Goal: Task Accomplishment & Management: Complete application form

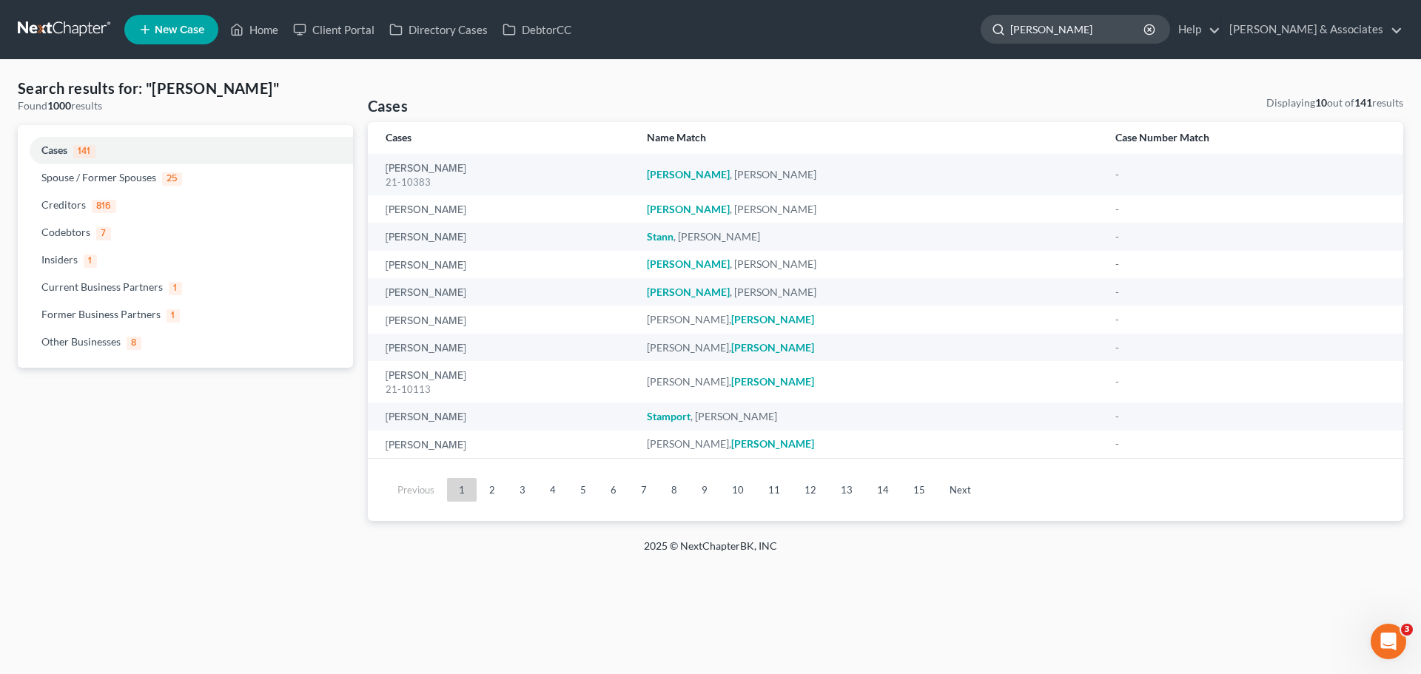
click at [1146, 30] on input "[PERSON_NAME]" at bounding box center [1078, 29] width 135 height 27
type input "[PERSON_NAME]"
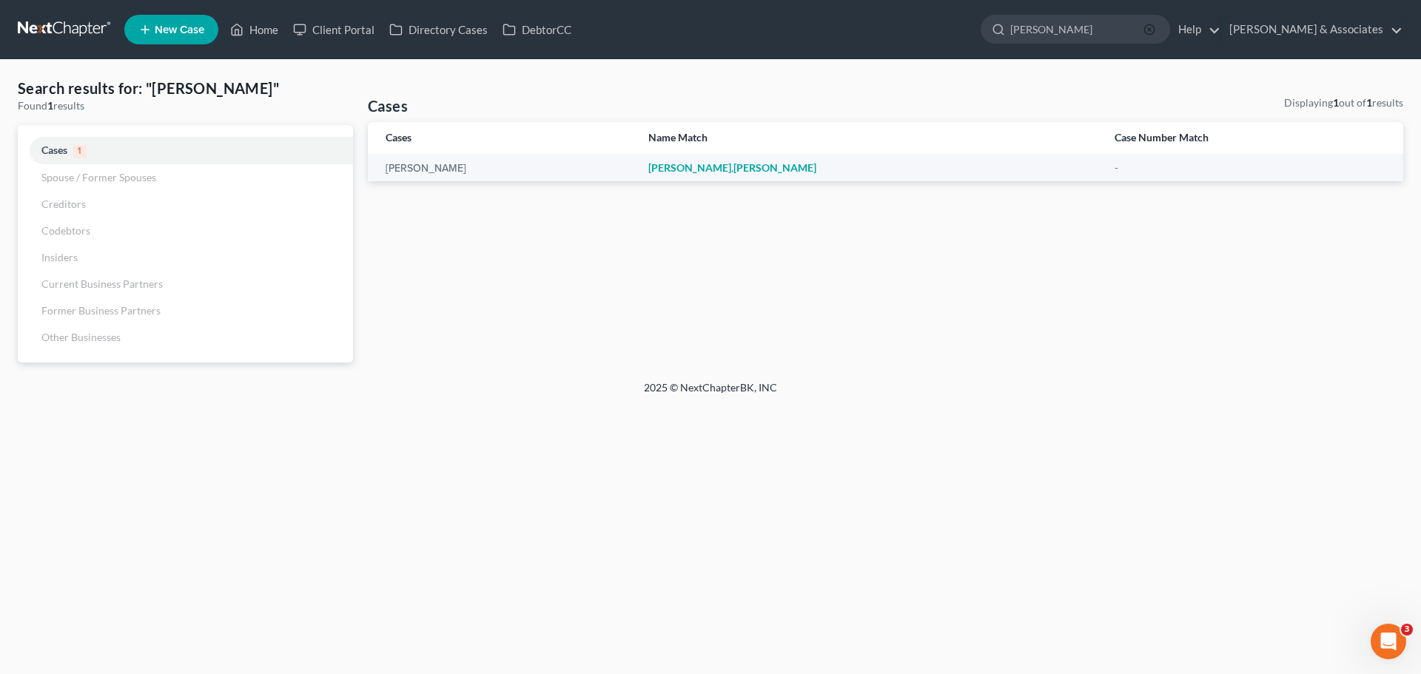
click at [1151, 29] on line "button" at bounding box center [1149, 29] width 3 height 3
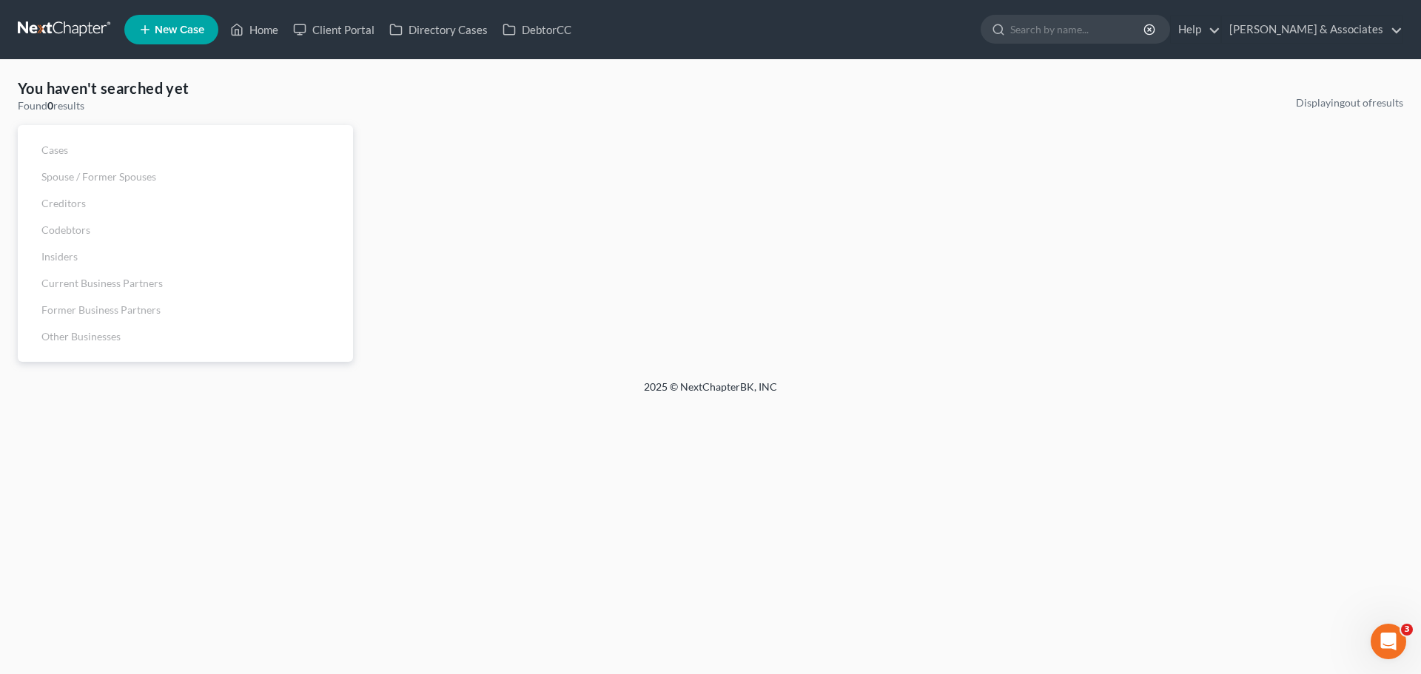
click at [165, 31] on span "New Case" at bounding box center [180, 29] width 50 height 11
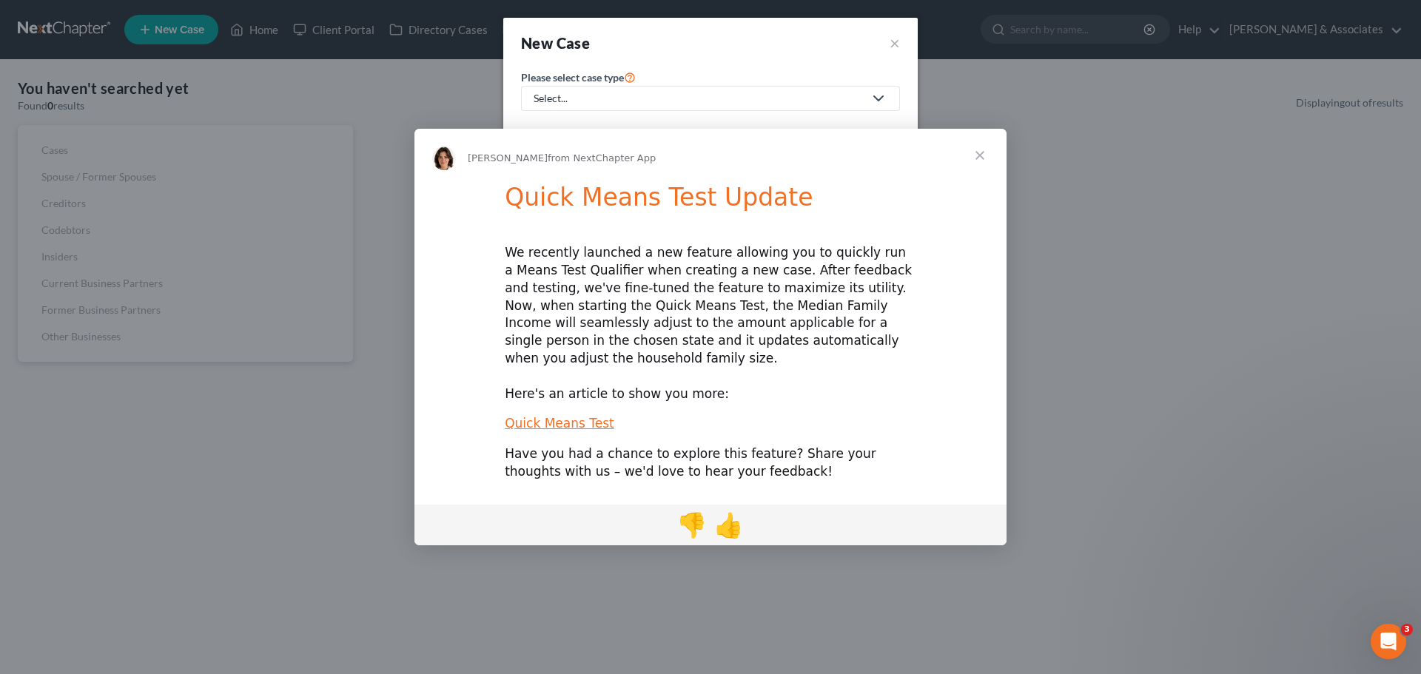
click at [643, 92] on div "Intercom messenger" at bounding box center [710, 337] width 1421 height 674
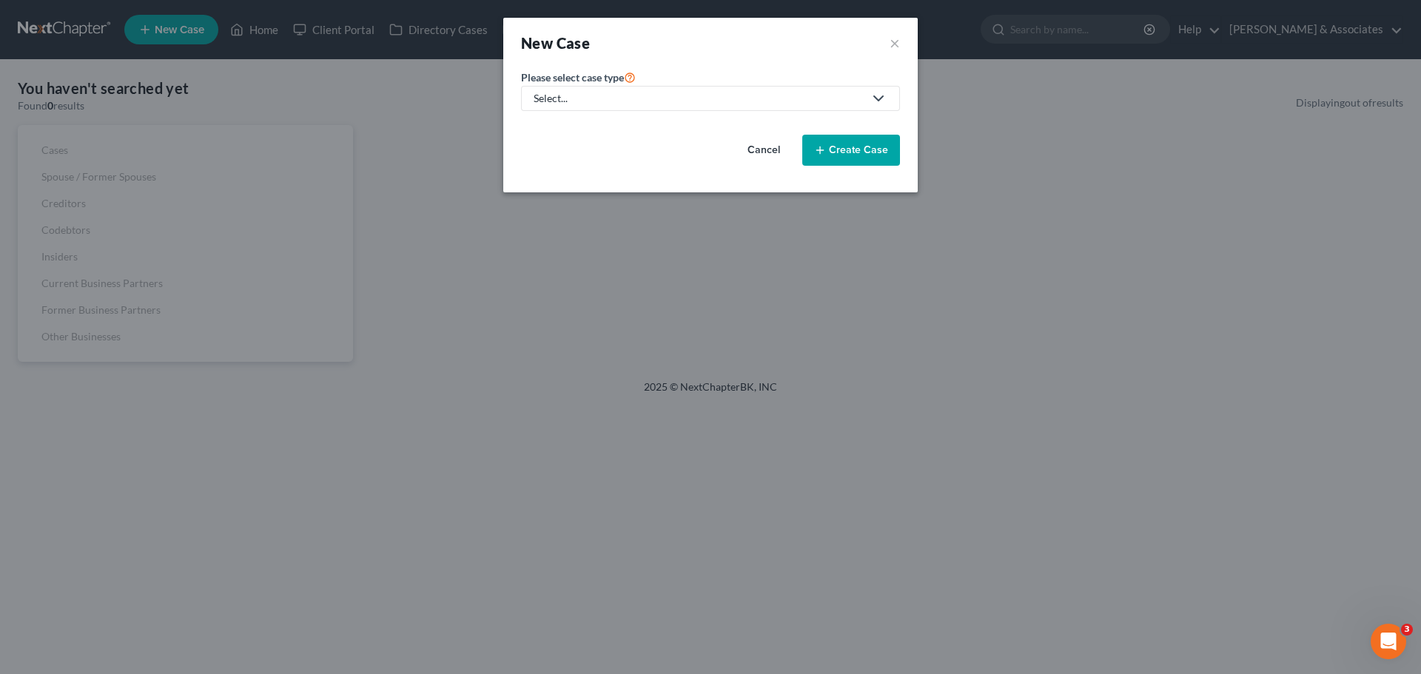
click at [747, 101] on div "Select..." at bounding box center [699, 98] width 330 height 15
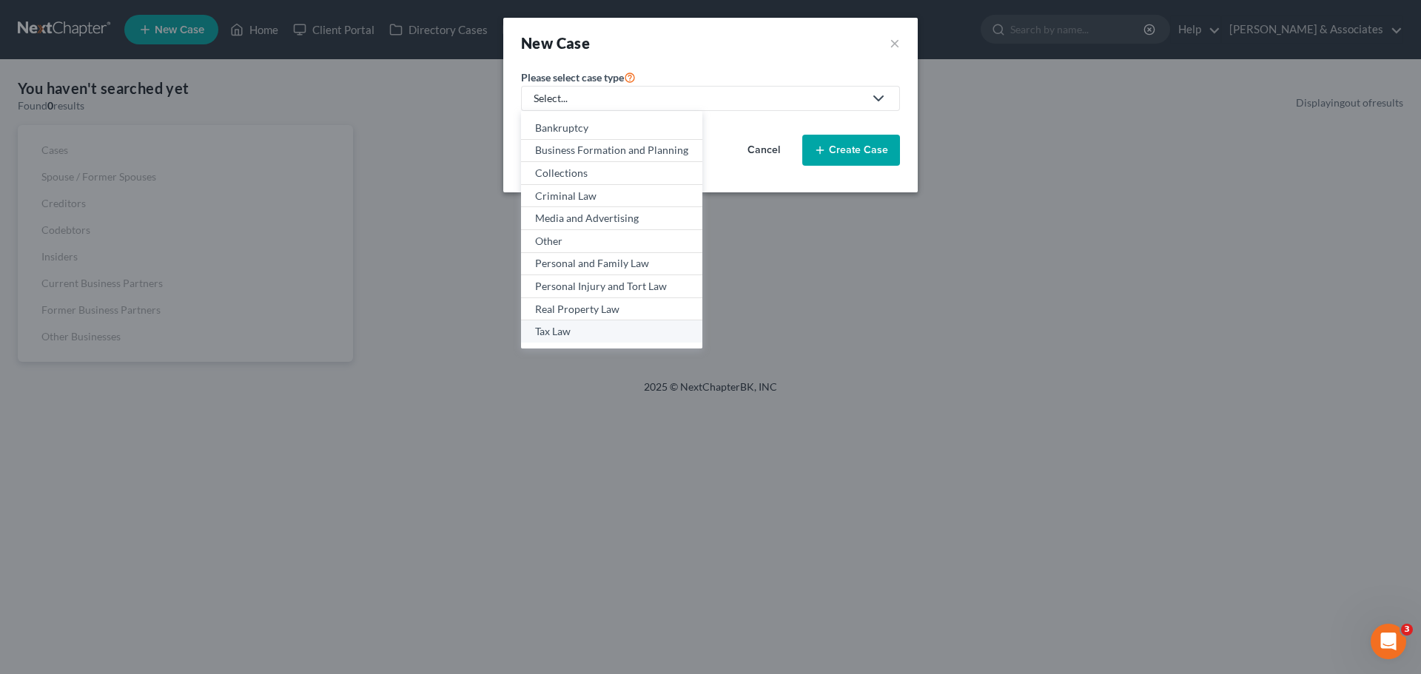
click at [562, 332] on div "Tax Law" at bounding box center [611, 331] width 153 height 15
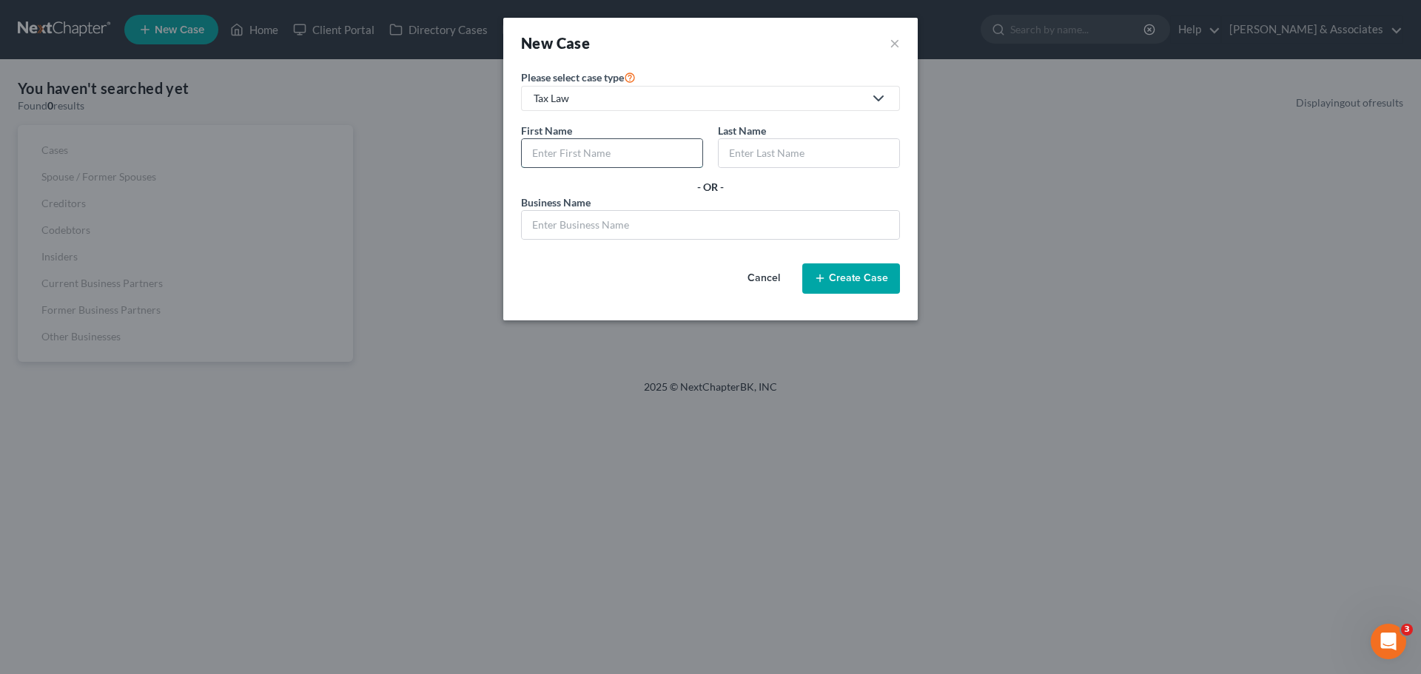
click at [598, 147] on input "text" at bounding box center [612, 153] width 181 height 28
click at [578, 150] on input "text" at bounding box center [612, 153] width 181 height 28
type input "[PERSON_NAME]"
click at [868, 284] on button "Create Case" at bounding box center [852, 279] width 98 height 31
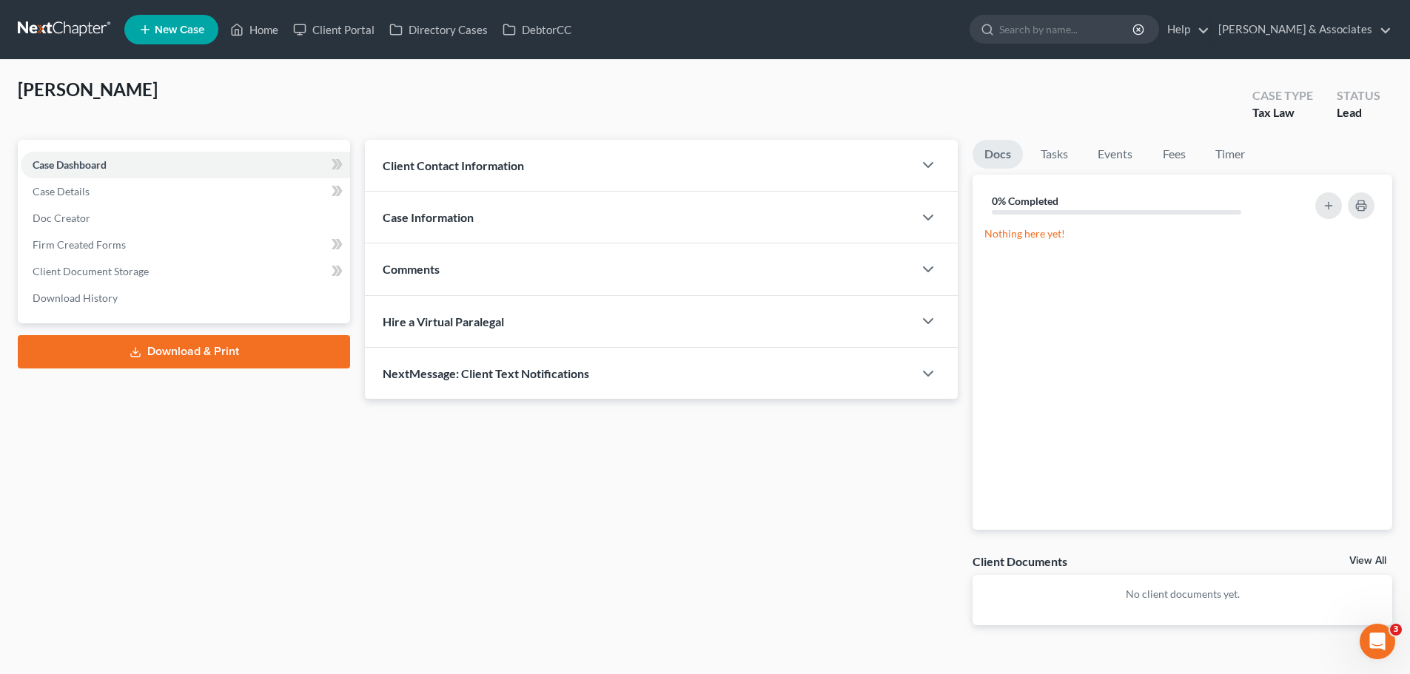
click at [452, 269] on div "Comments" at bounding box center [639, 269] width 549 height 51
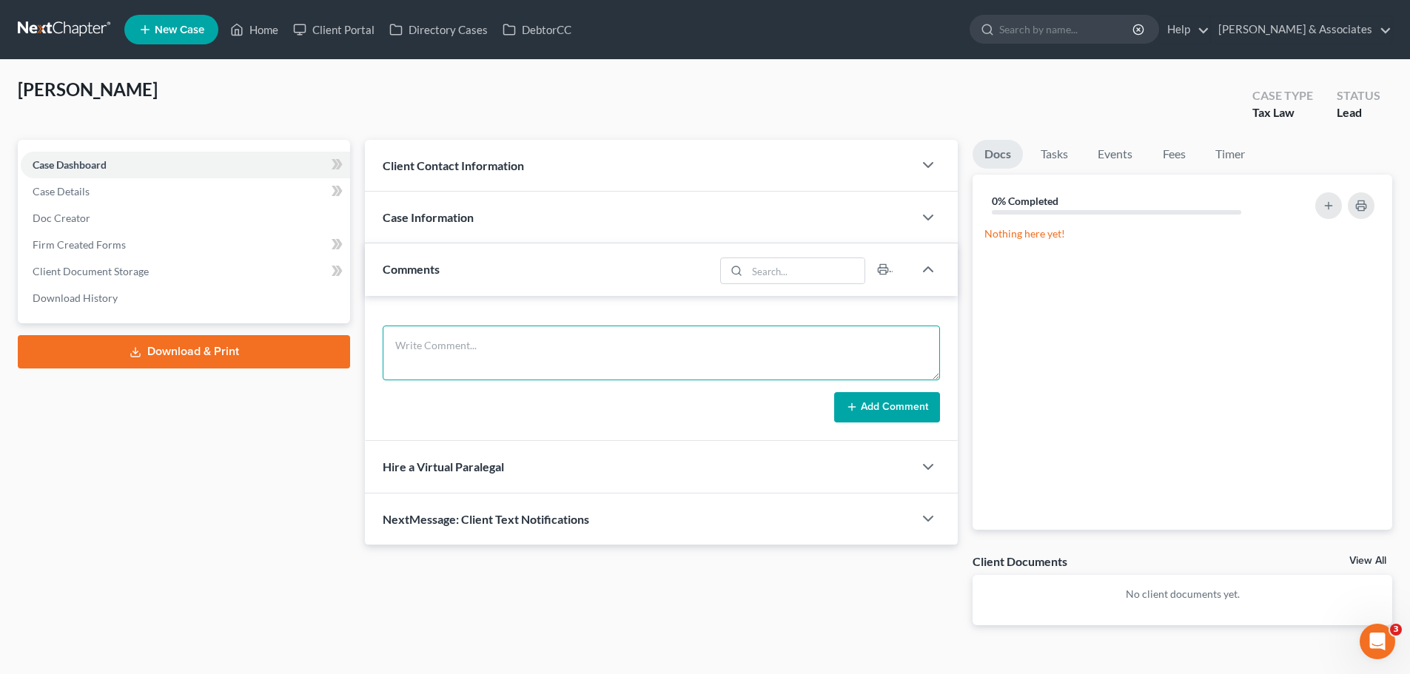
click at [445, 352] on textarea at bounding box center [661, 353] width 557 height 55
click at [427, 354] on textarea at bounding box center [661, 353] width 557 height 55
type textarea "M"
type textarea "J"
type textarea "C"
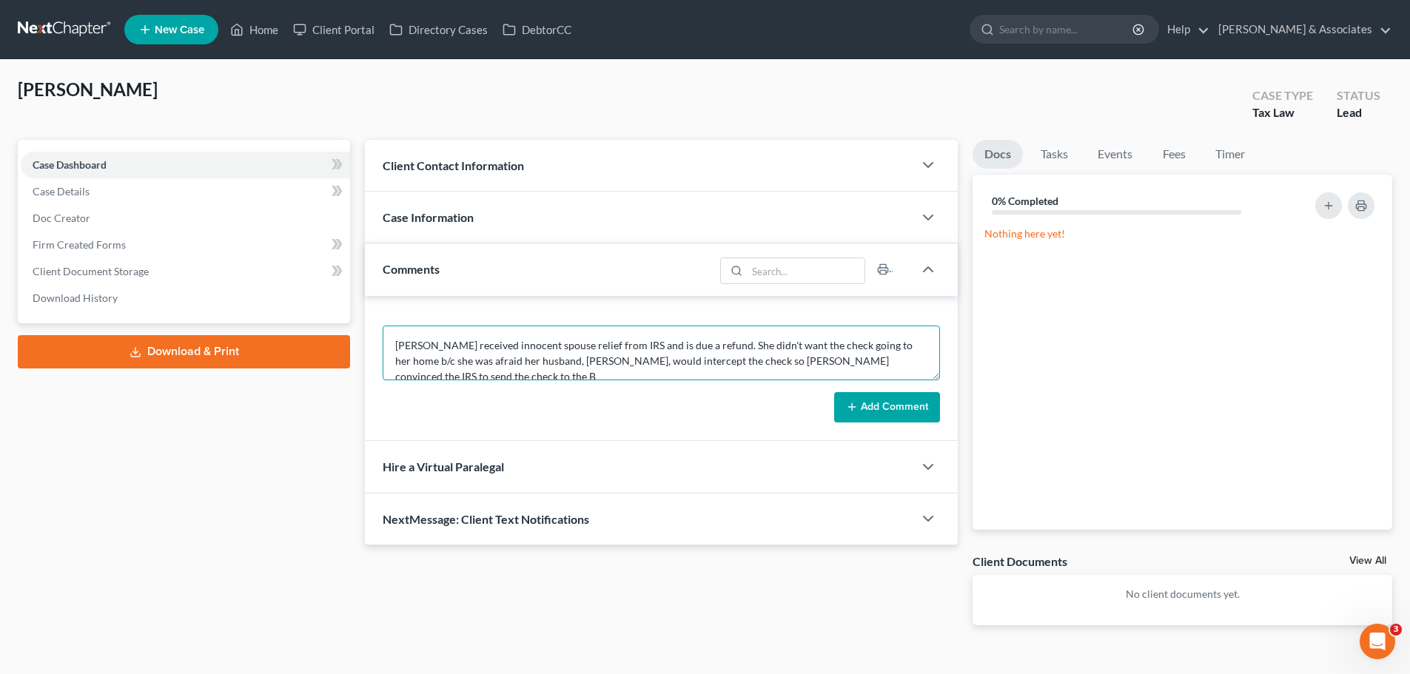
scroll to position [3, 0]
type textarea "[PERSON_NAME] received innocent spouse relief from IRS and is due a refund. She…"
click at [863, 412] on button "Add Comment" at bounding box center [887, 407] width 106 height 31
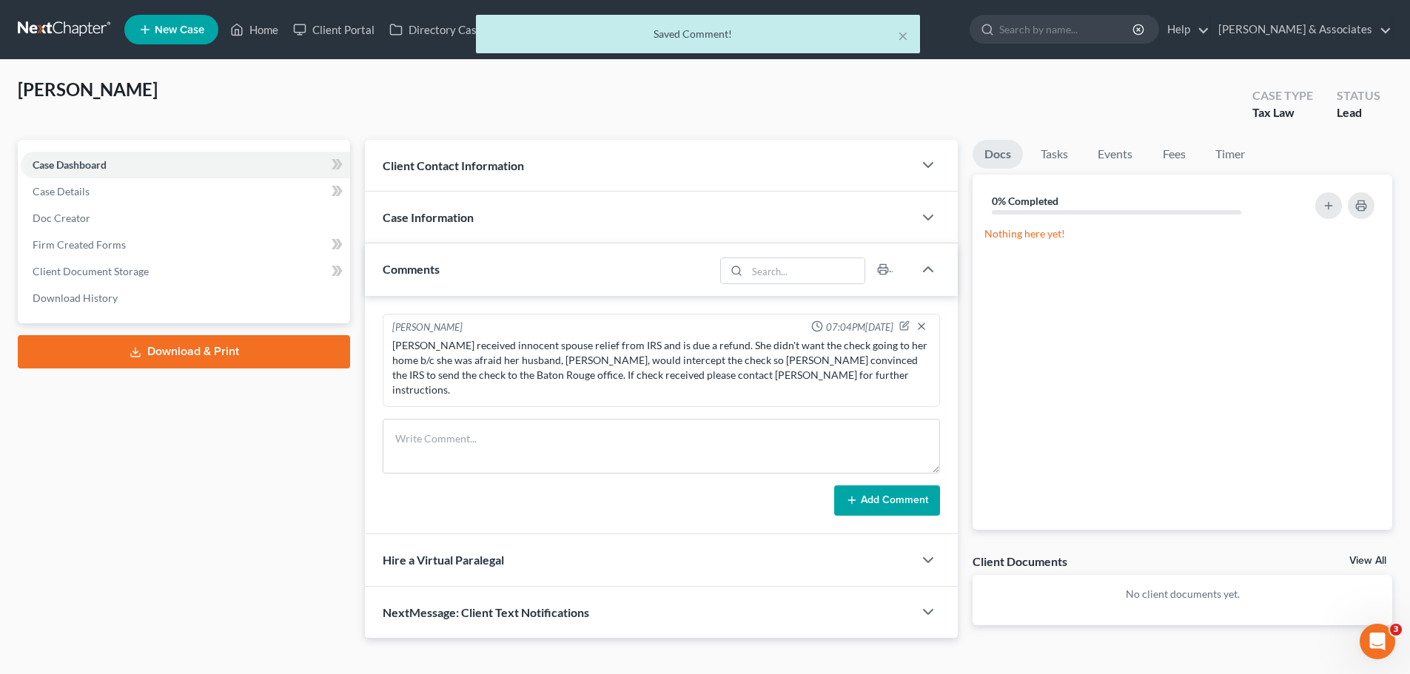
scroll to position [0, 0]
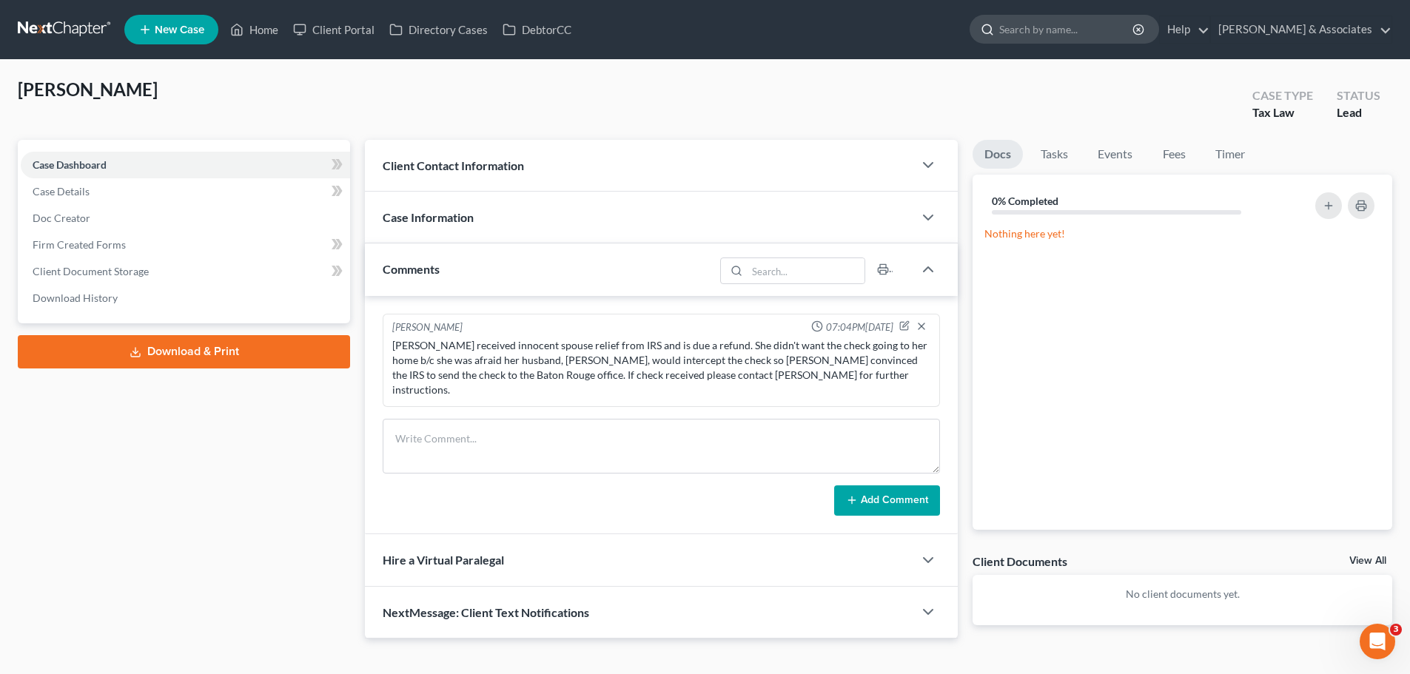
click at [1096, 28] on input "search" at bounding box center [1066, 29] width 135 height 27
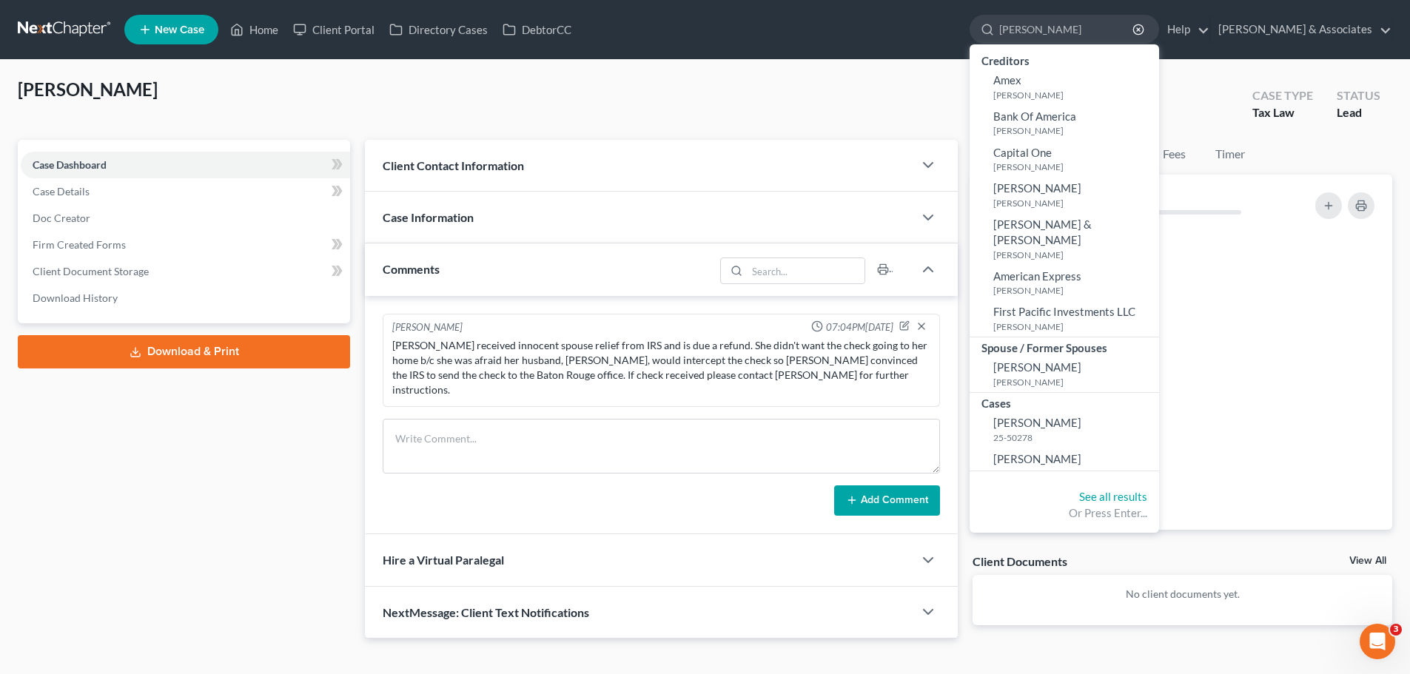
click at [816, 48] on ul "New Case Home Client Portal Directory Cases DebtorCC [PERSON_NAME] - No Result …" at bounding box center [758, 29] width 1268 height 38
drag, startPoint x: 1146, startPoint y: 32, endPoint x: 1027, endPoint y: 37, distance: 119.3
click at [1028, 37] on div "[PERSON_NAME]" at bounding box center [1065, 29] width 190 height 29
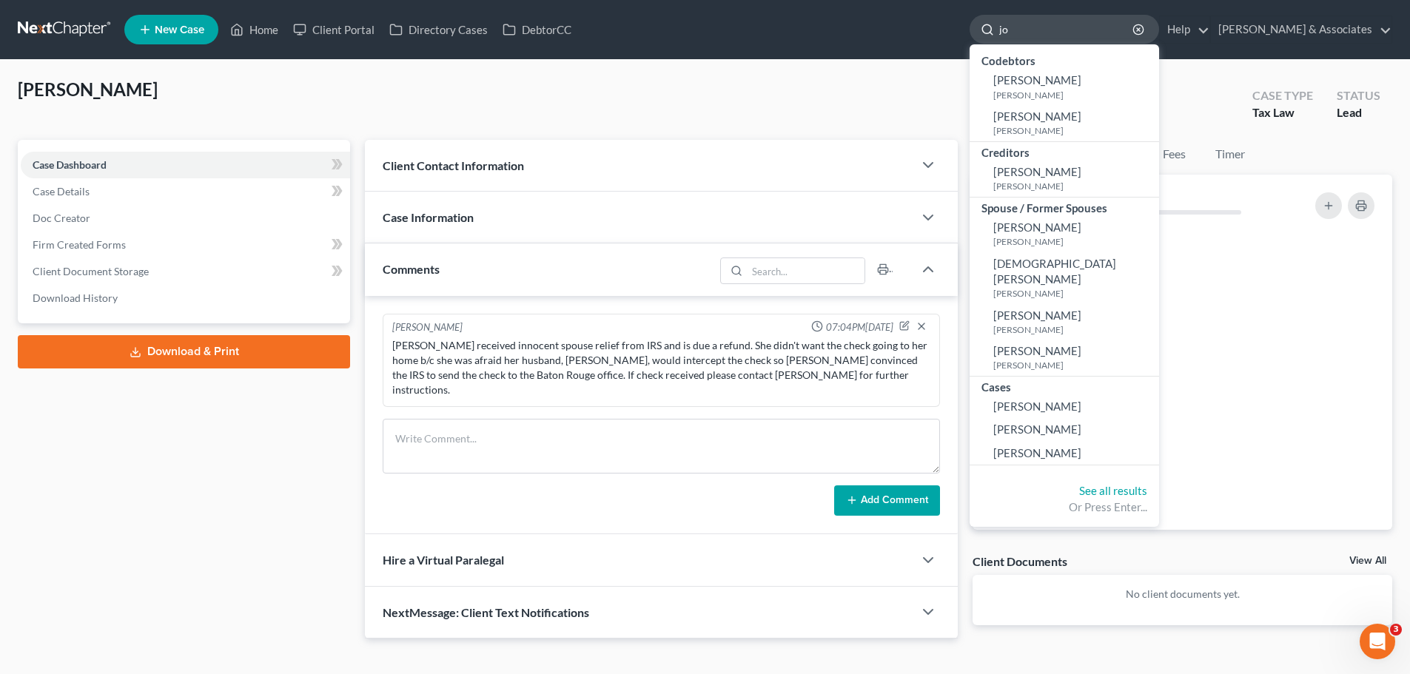
type input "j"
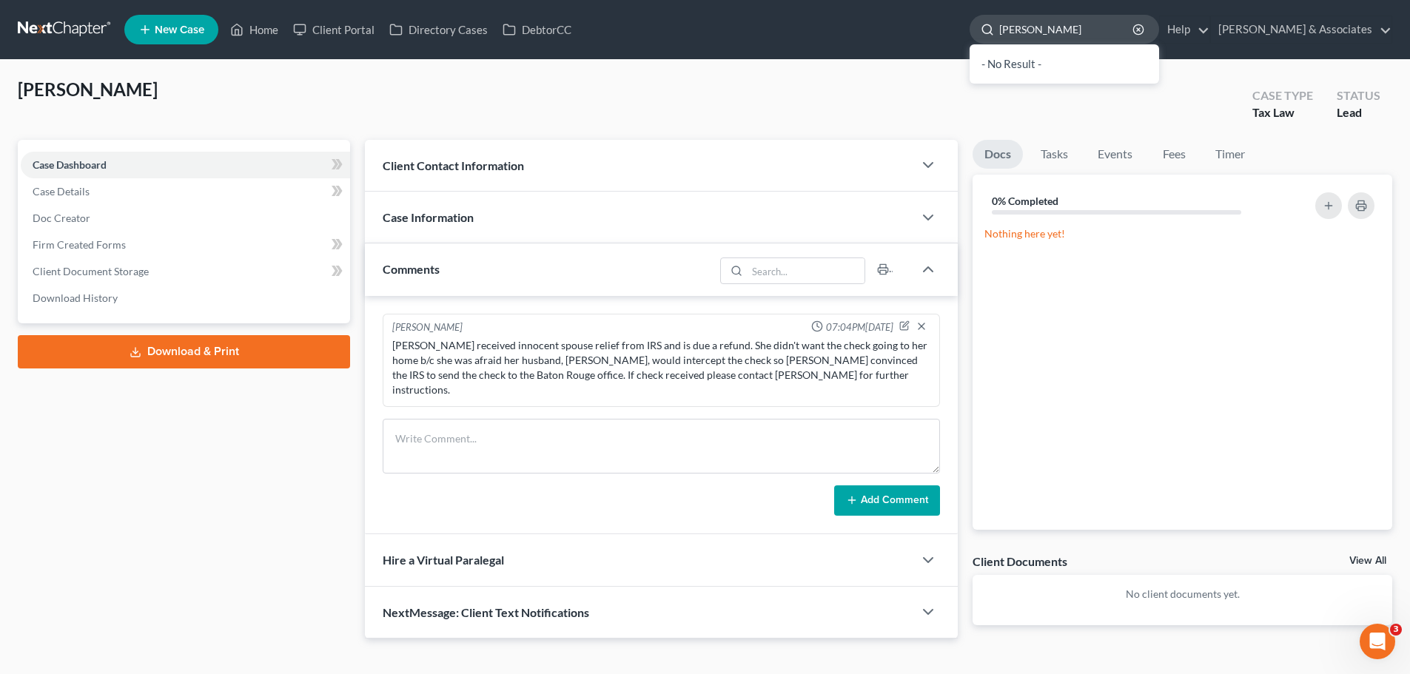
type input "[PERSON_NAME]"
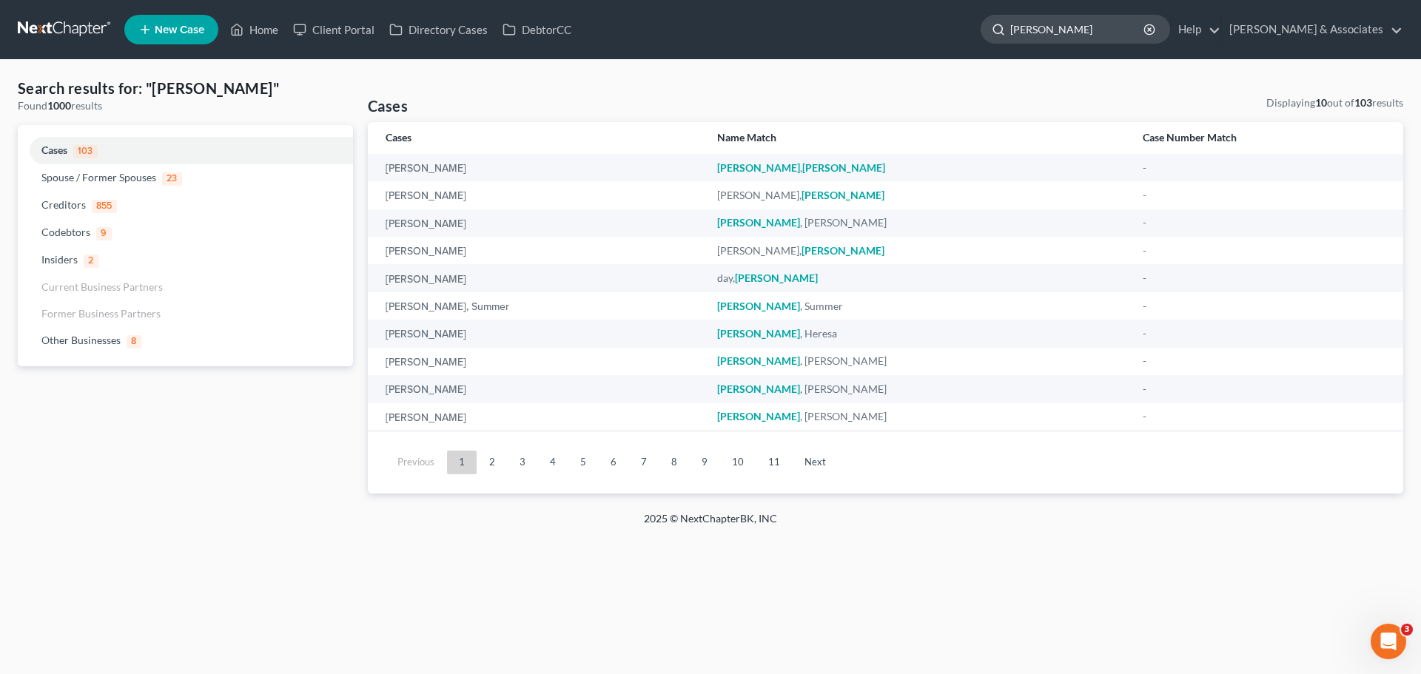
click at [1130, 16] on input "[PERSON_NAME]" at bounding box center [1078, 29] width 135 height 27
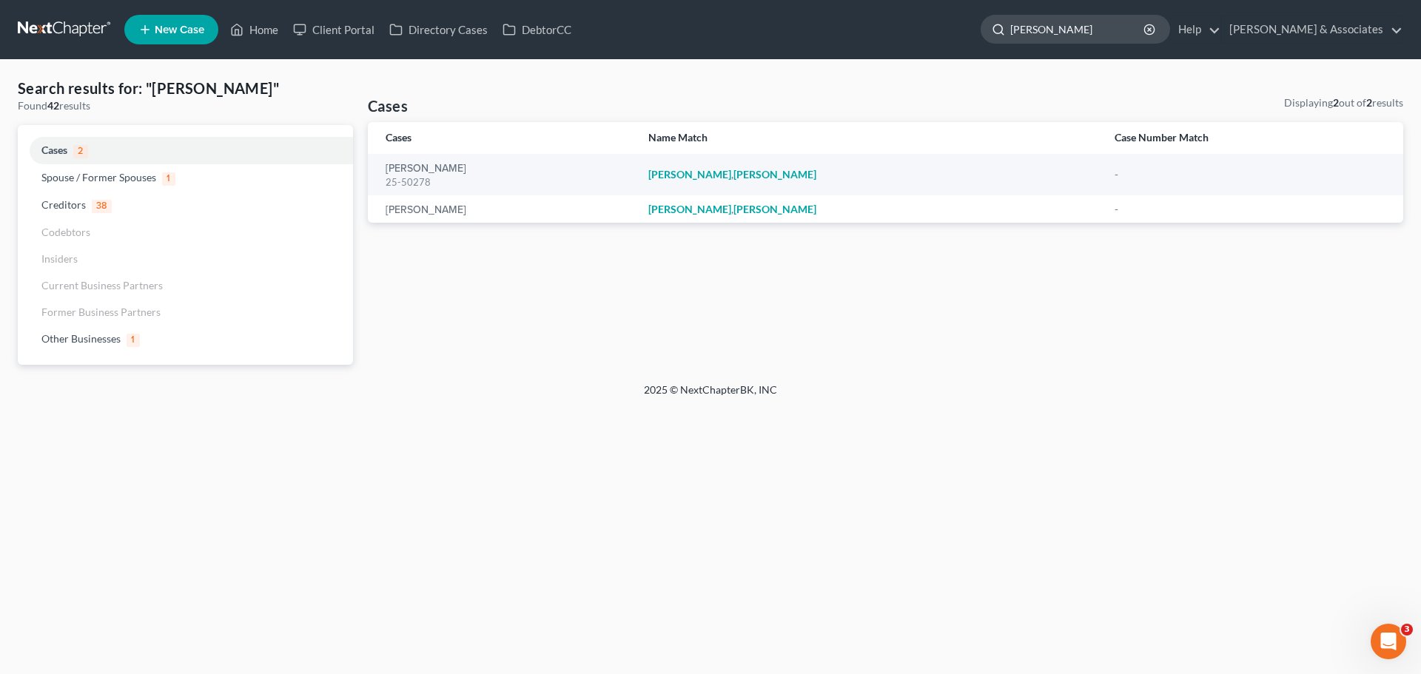
type input "[PERSON_NAME]"
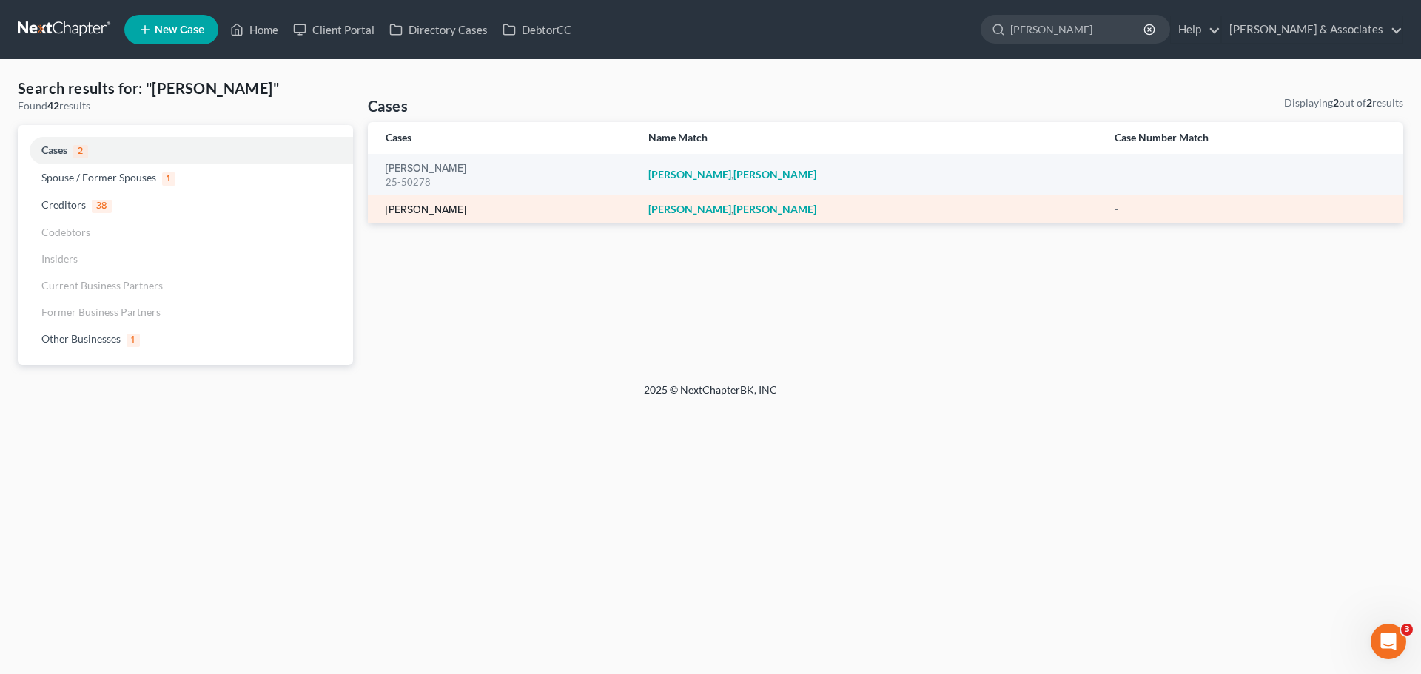
click at [432, 207] on link "[PERSON_NAME]" at bounding box center [426, 210] width 81 height 10
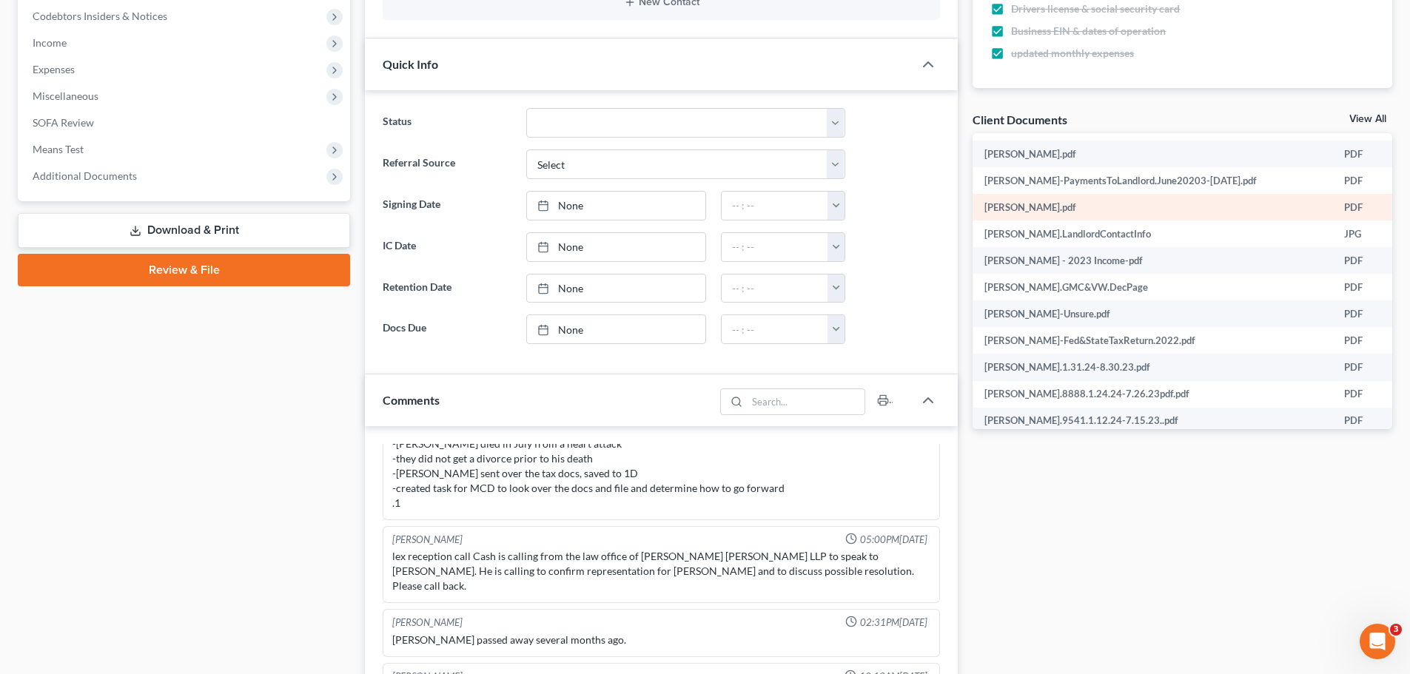
scroll to position [518, 0]
click at [1364, 121] on link "View All" at bounding box center [1368, 119] width 37 height 10
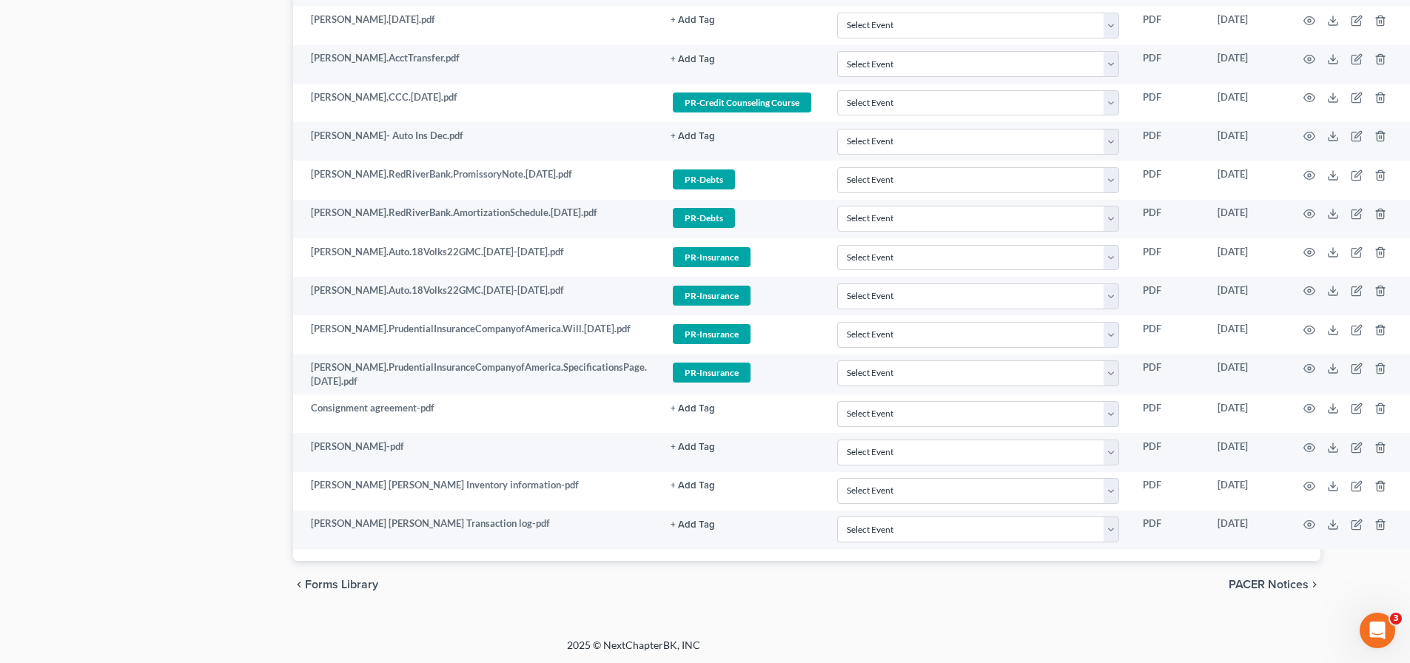
scroll to position [2485, 137]
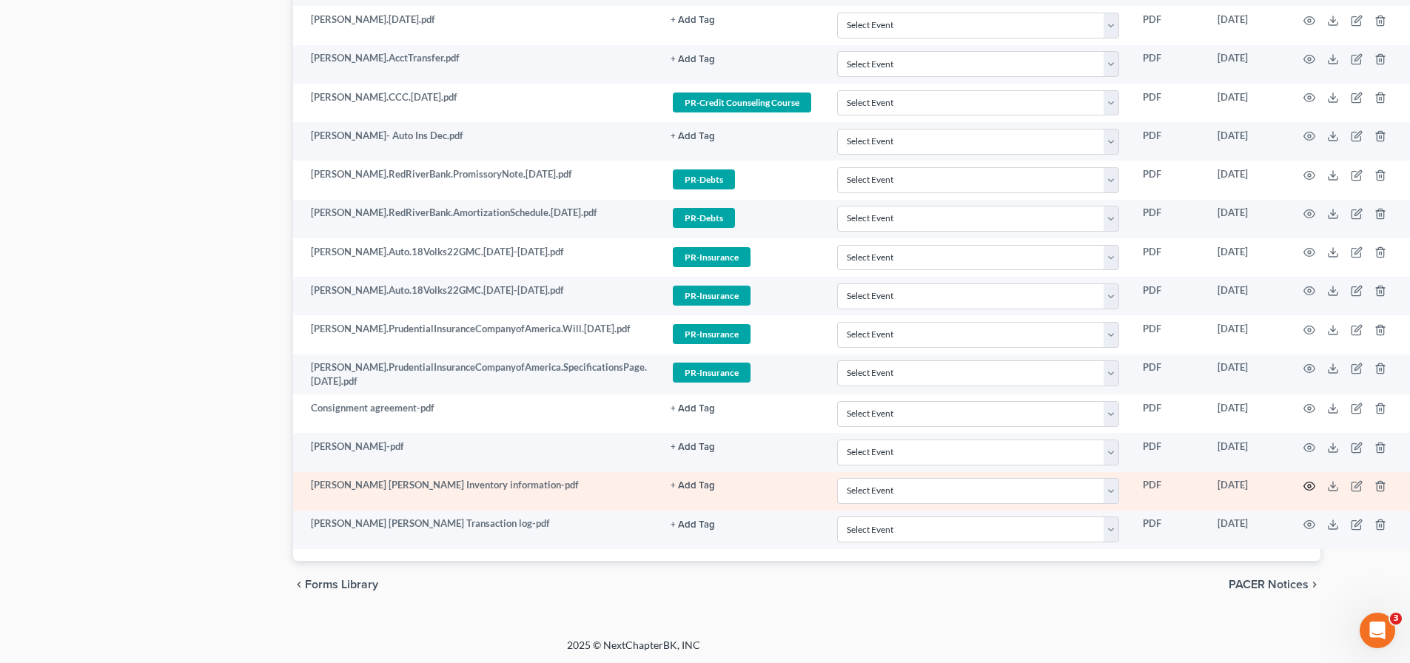
click at [1310, 485] on icon "button" at bounding box center [1310, 486] width 12 height 12
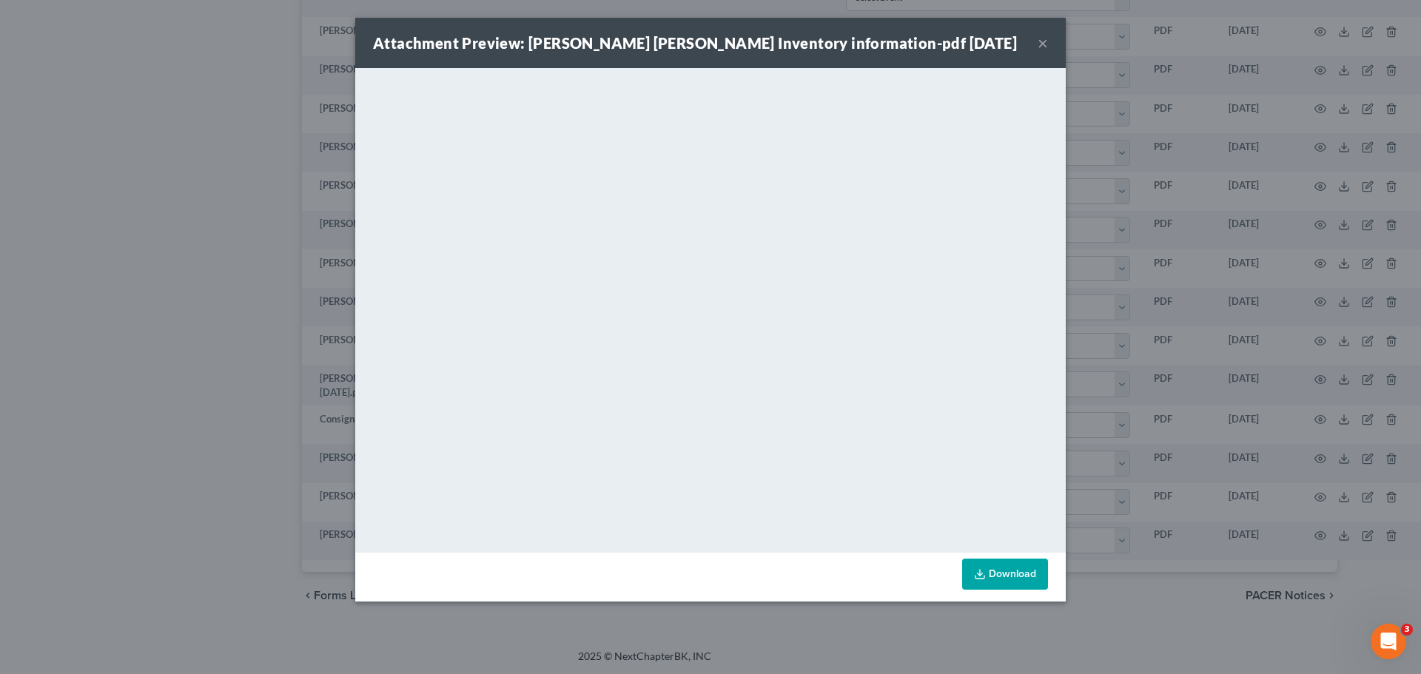
click at [1049, 43] on div "Attachment Preview: [PERSON_NAME] [PERSON_NAME] Inventory information-pdf [DATE…" at bounding box center [710, 43] width 711 height 50
drag, startPoint x: 1043, startPoint y: 43, endPoint x: 955, endPoint y: 84, distance: 97.4
click at [1046, 43] on button "×" at bounding box center [1043, 43] width 10 height 18
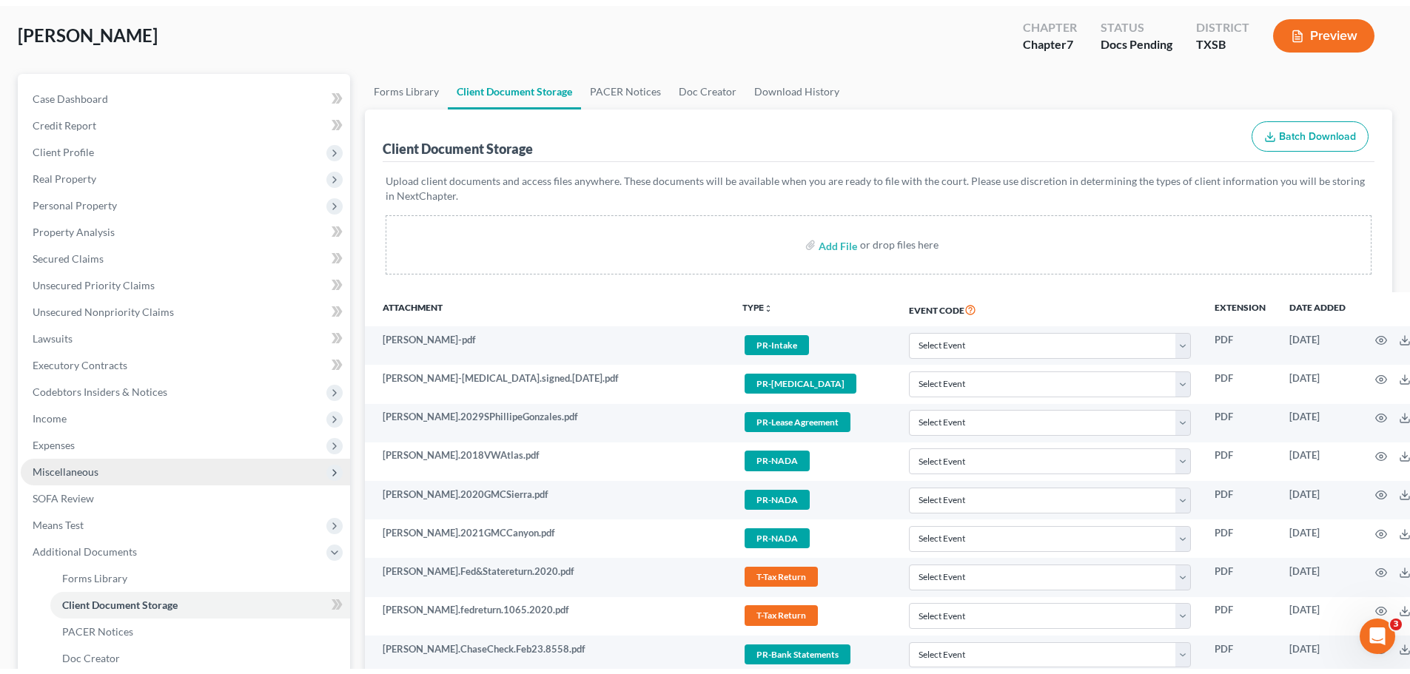
scroll to position [0, 0]
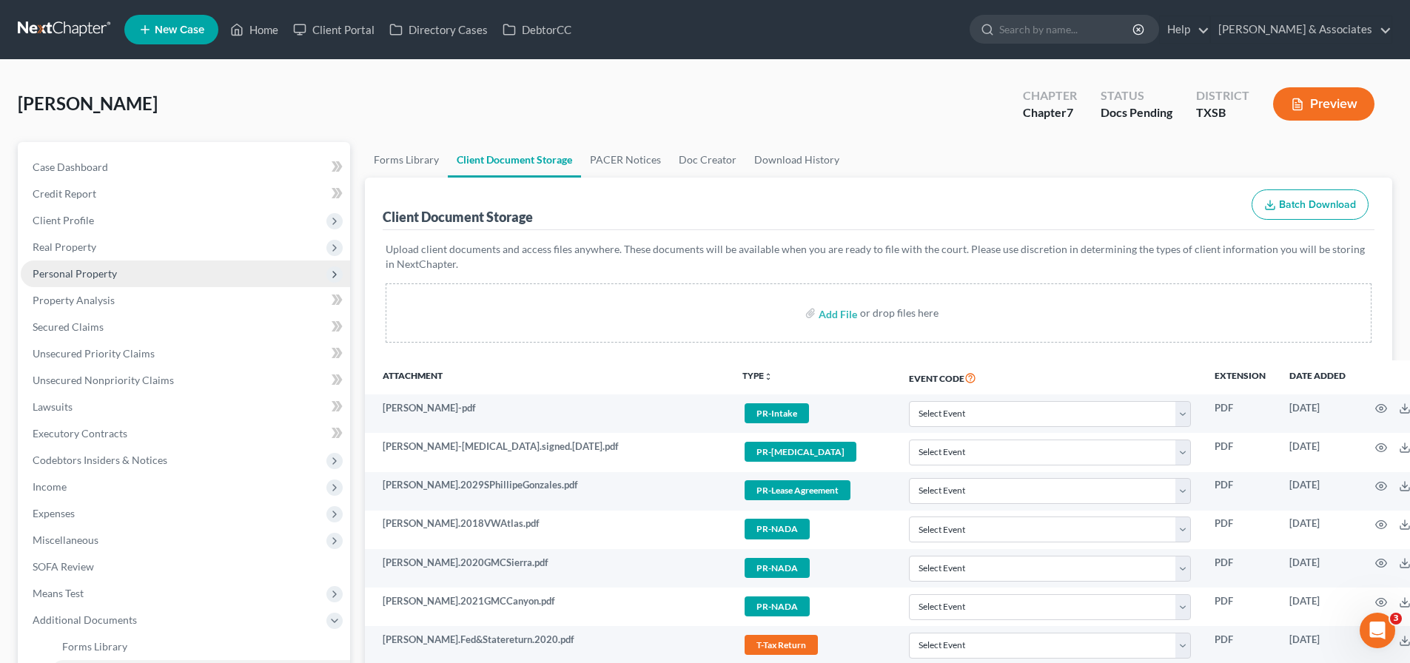
click at [82, 272] on span "Personal Property" at bounding box center [75, 273] width 84 height 13
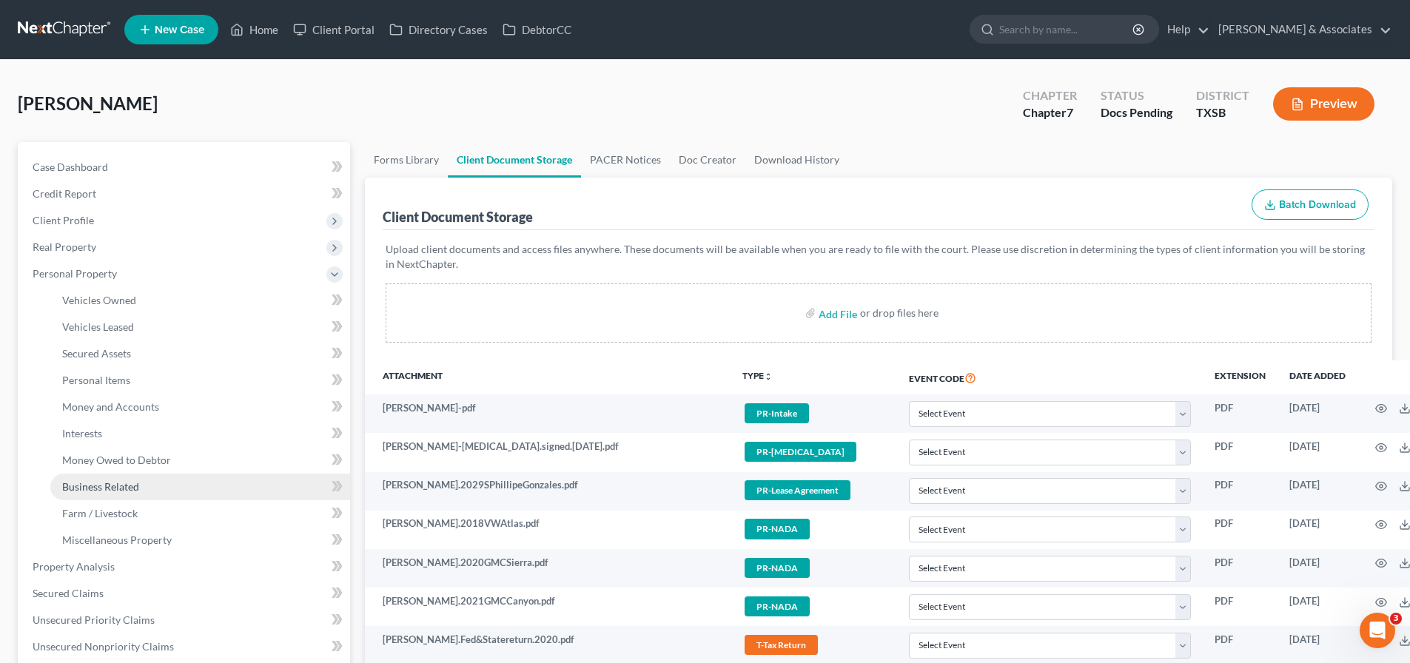
click at [113, 482] on span "Business Related" at bounding box center [100, 486] width 77 height 13
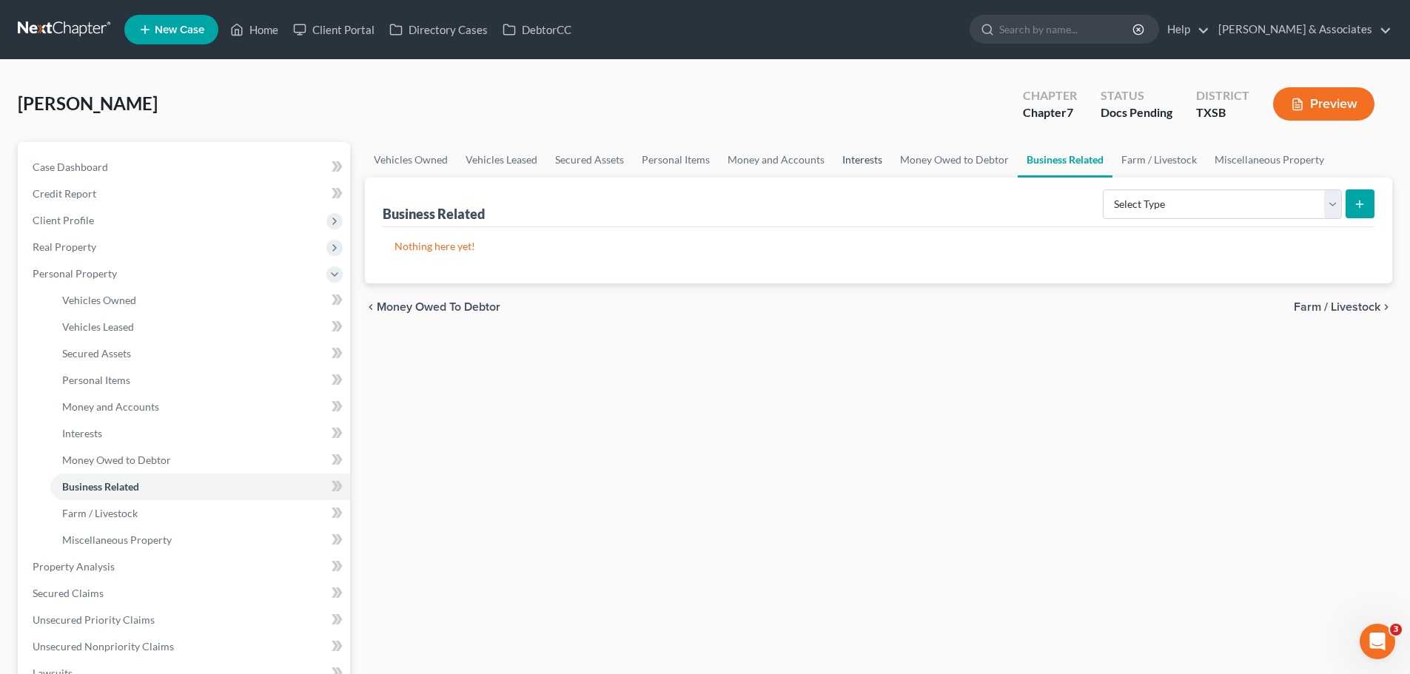
click at [851, 158] on link "Interests" at bounding box center [863, 160] width 58 height 36
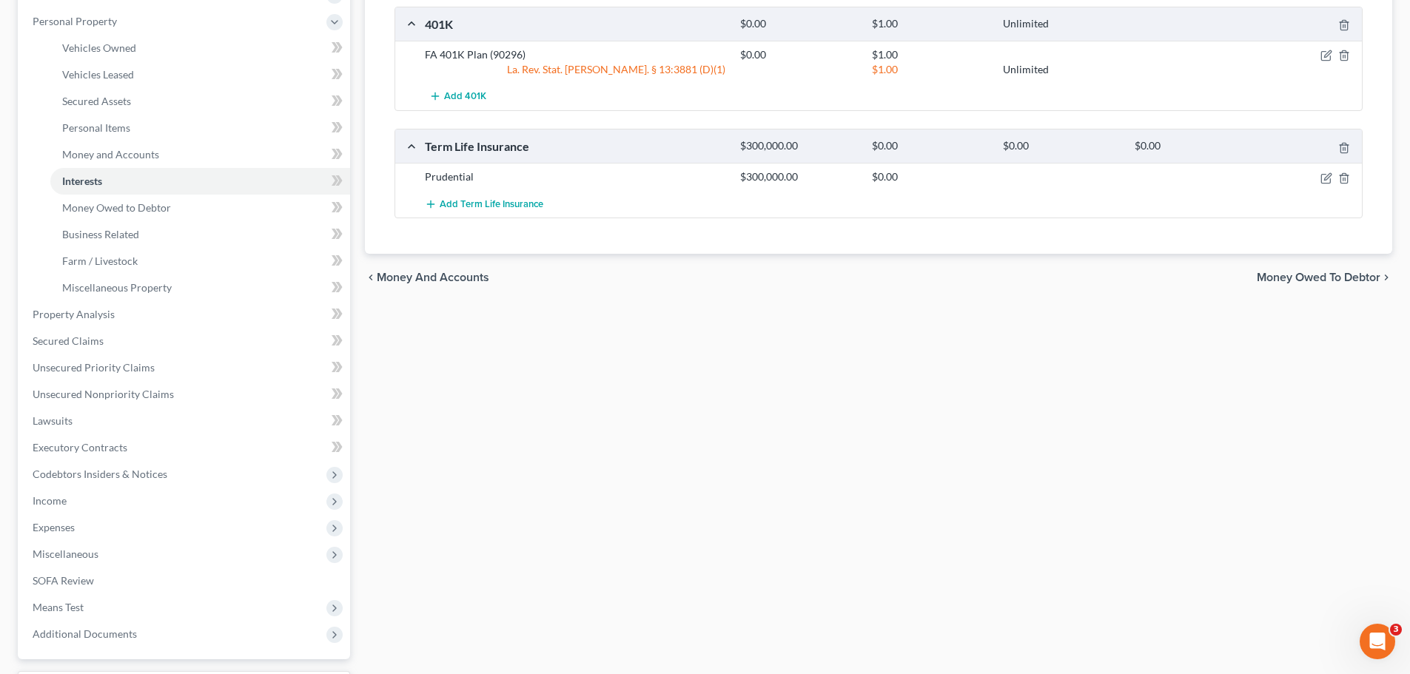
scroll to position [379, 0]
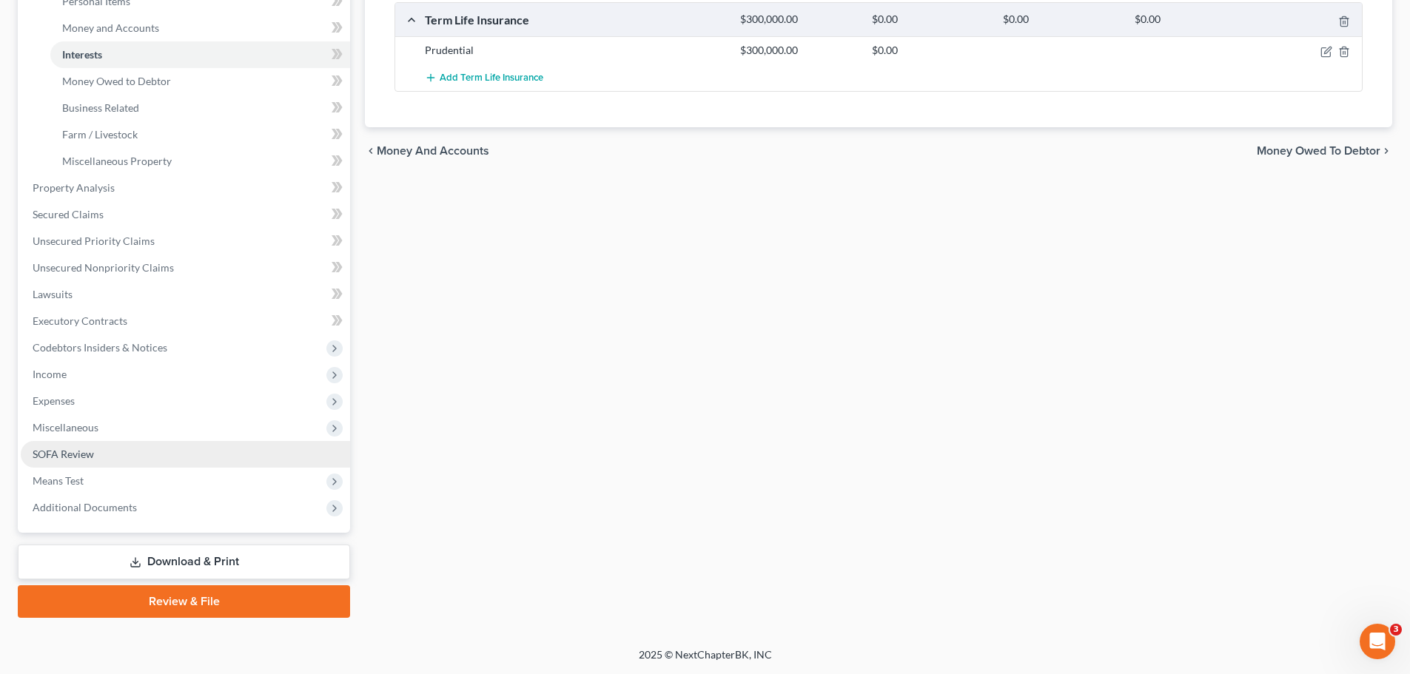
click at [78, 458] on span "SOFA Review" at bounding box center [63, 454] width 61 height 13
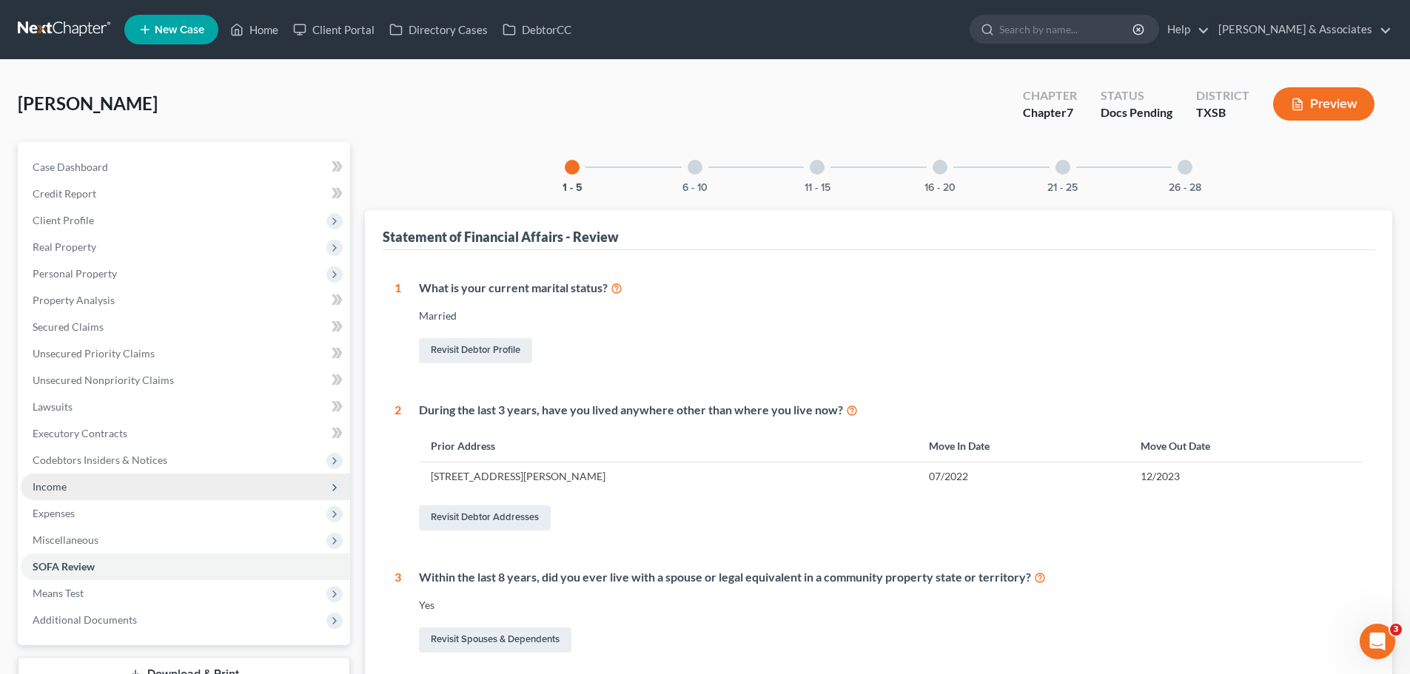
click at [74, 492] on span "Income" at bounding box center [185, 487] width 329 height 27
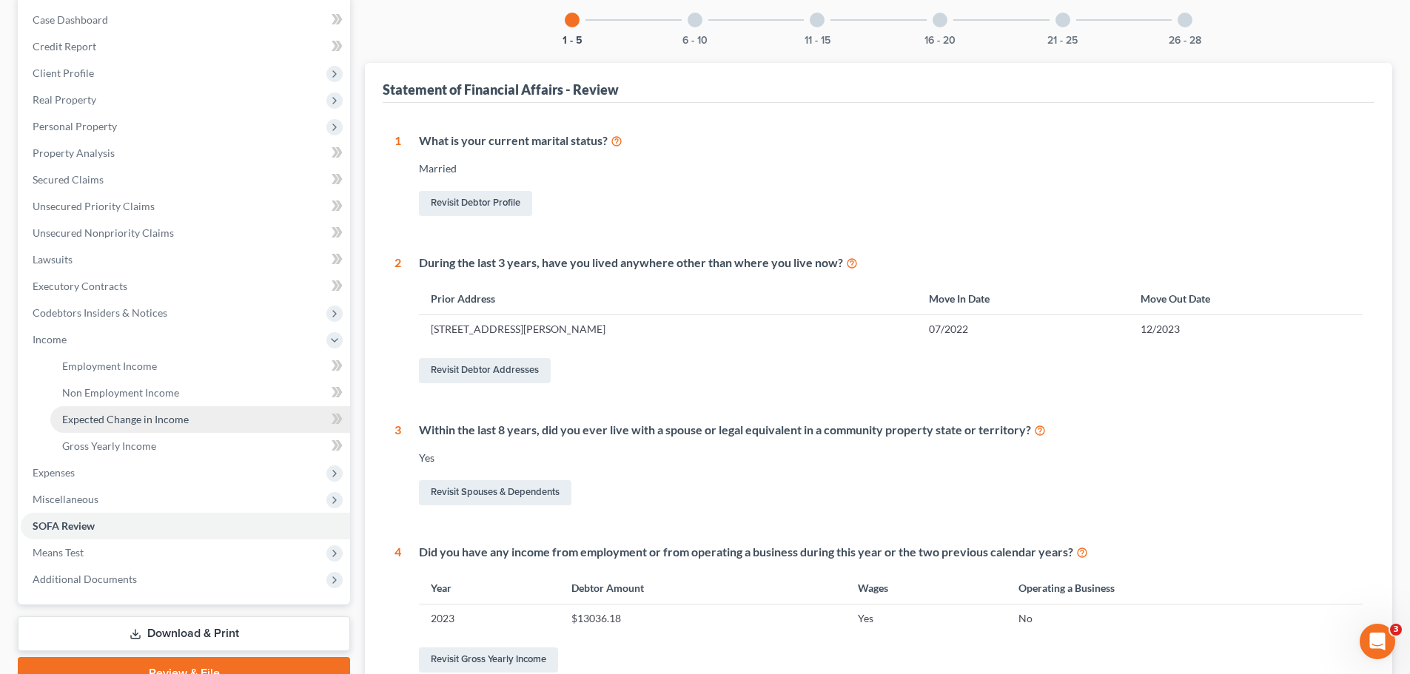
scroll to position [148, 0]
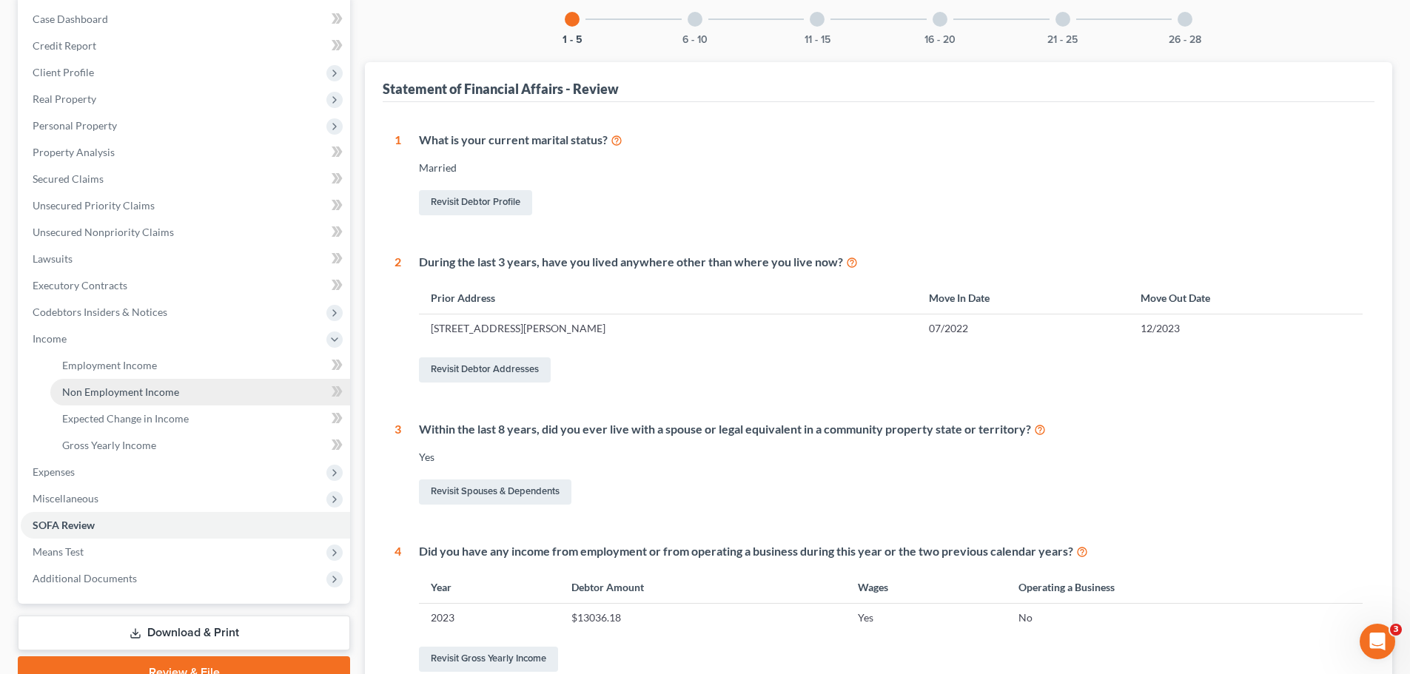
click at [128, 387] on span "Non Employment Income" at bounding box center [120, 392] width 117 height 13
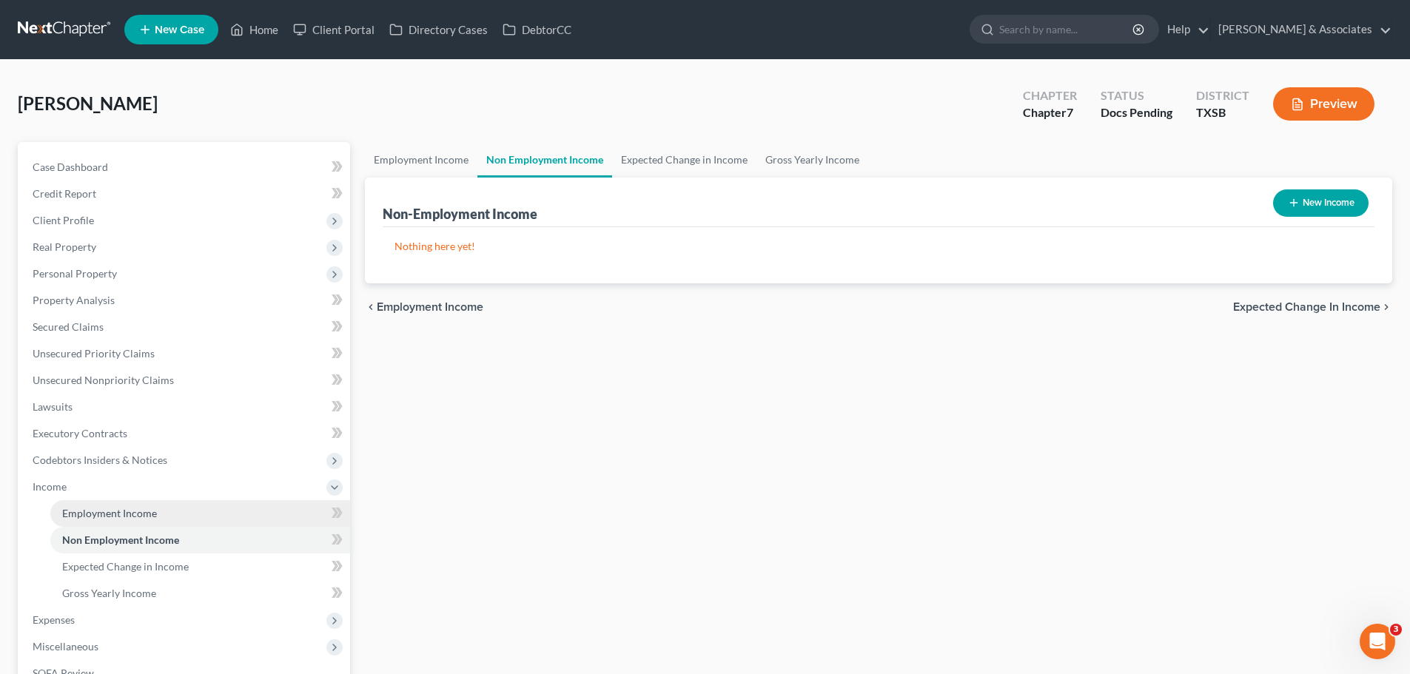
click at [116, 507] on span "Employment Income" at bounding box center [109, 513] width 95 height 13
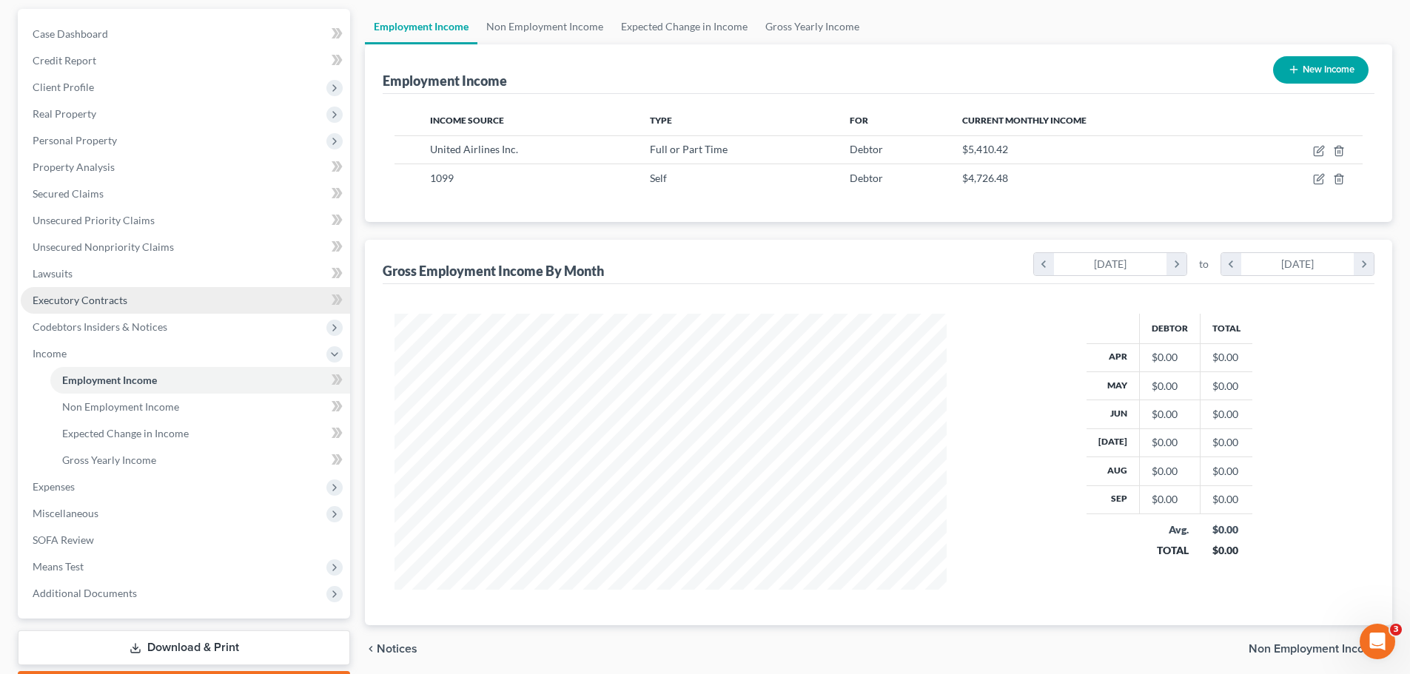
scroll to position [219, 0]
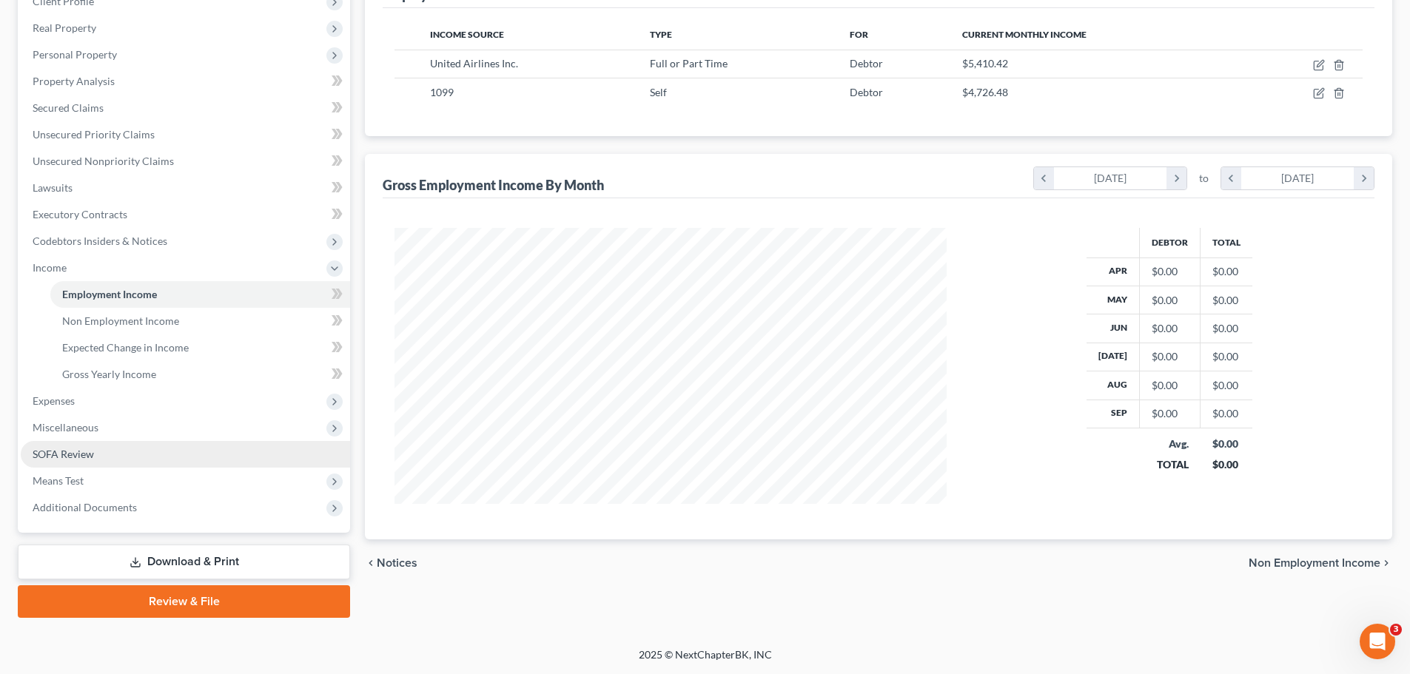
click at [49, 452] on span "SOFA Review" at bounding box center [63, 454] width 61 height 13
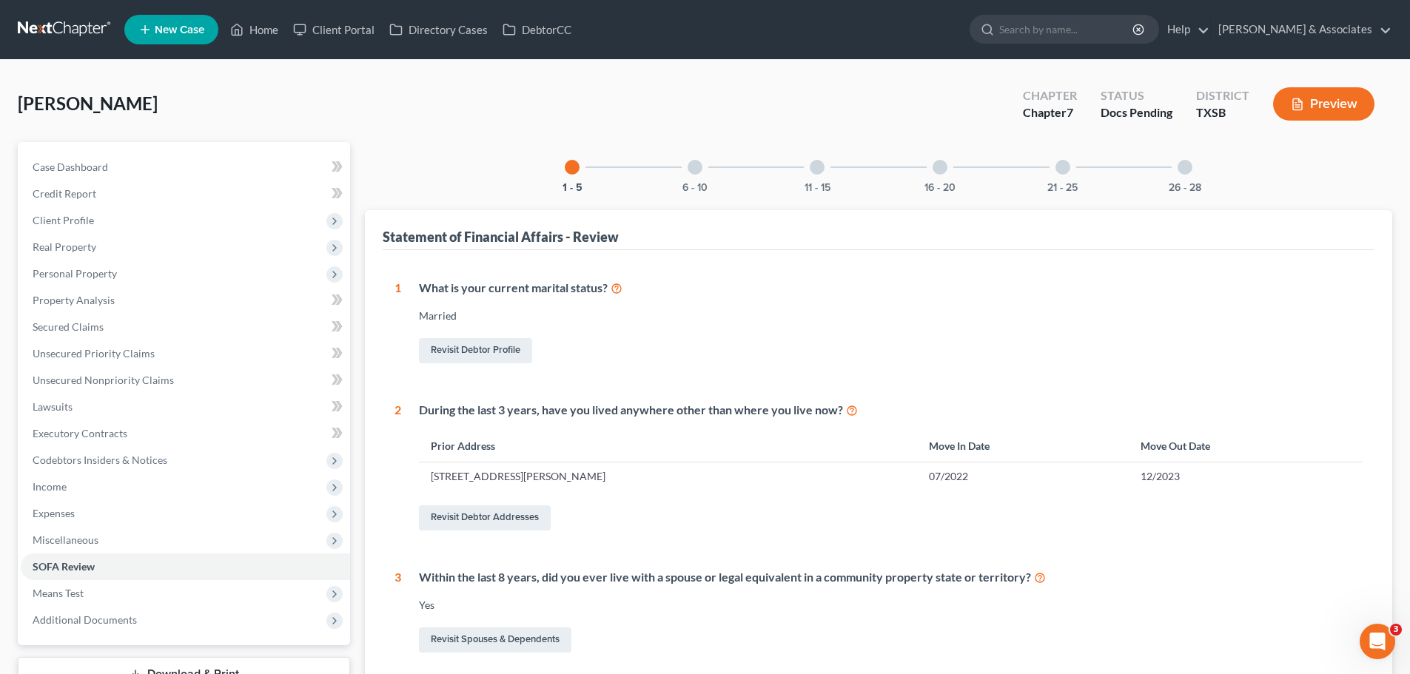
click at [699, 168] on div at bounding box center [695, 167] width 15 height 15
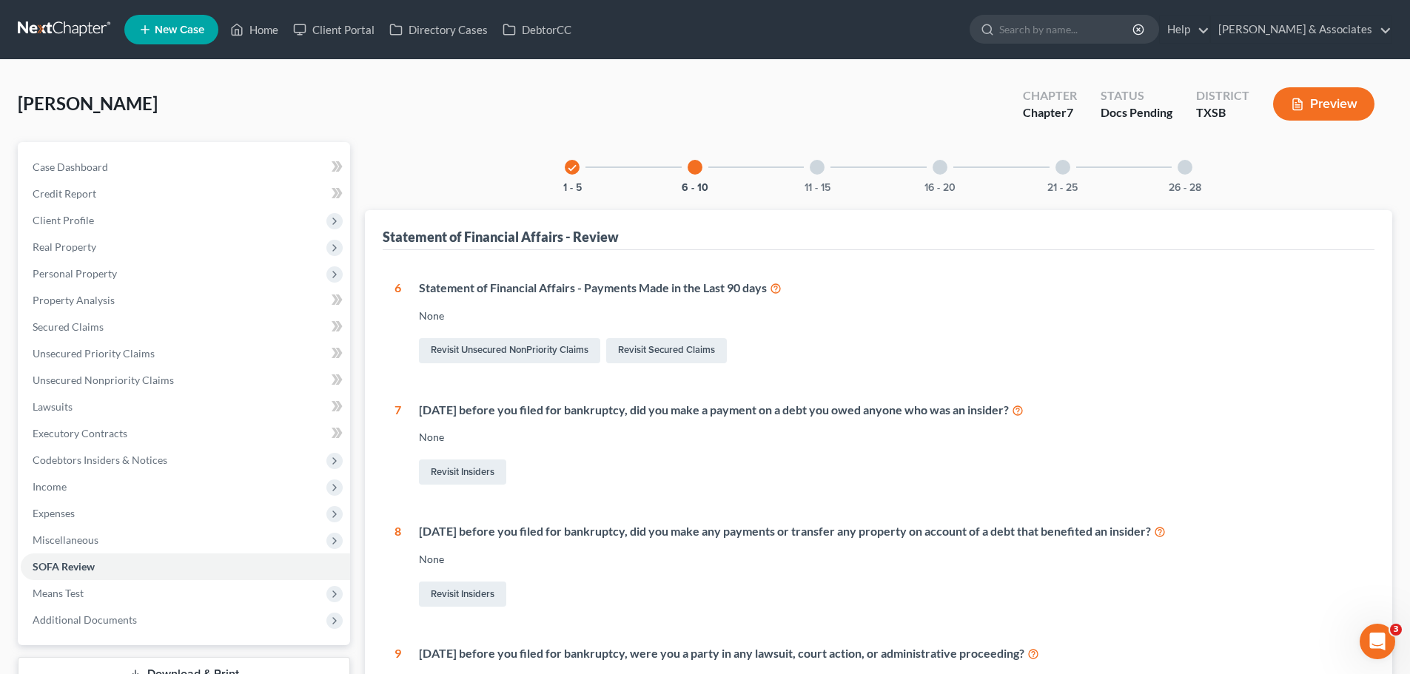
click at [818, 166] on div at bounding box center [817, 167] width 15 height 15
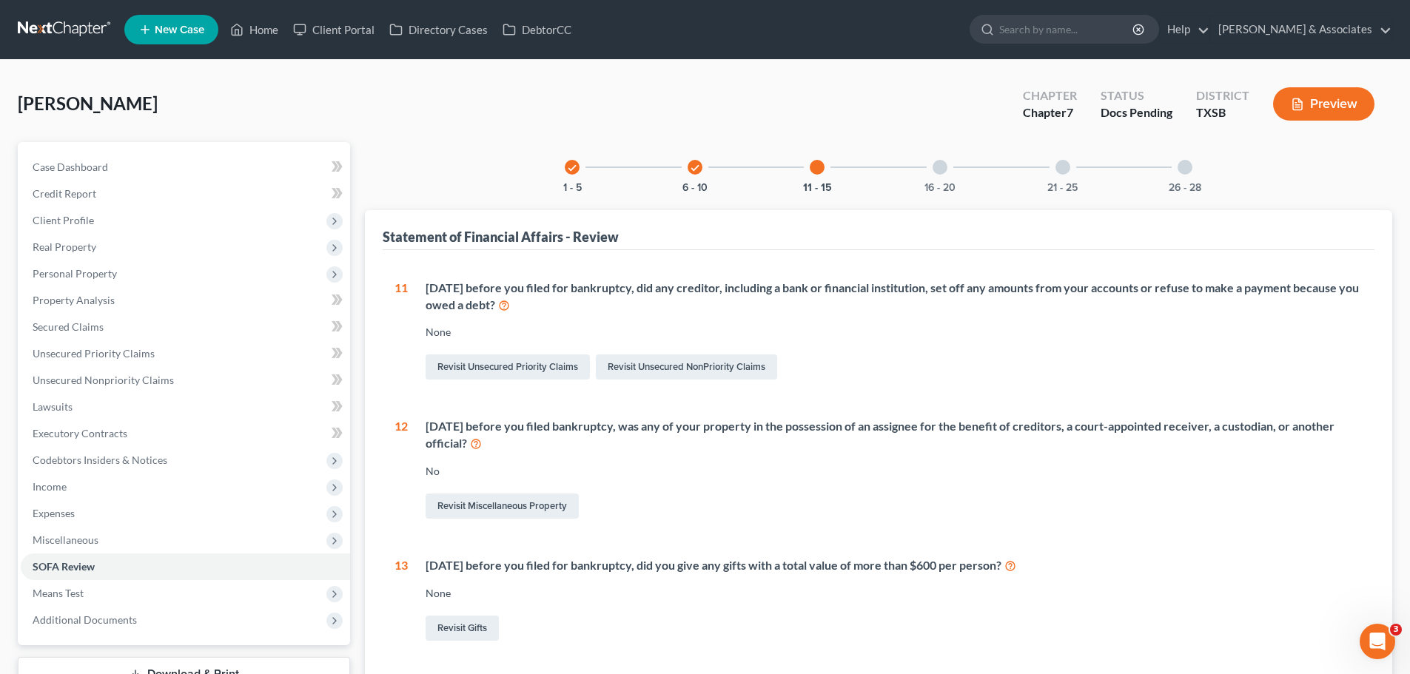
click at [938, 166] on div at bounding box center [940, 167] width 15 height 15
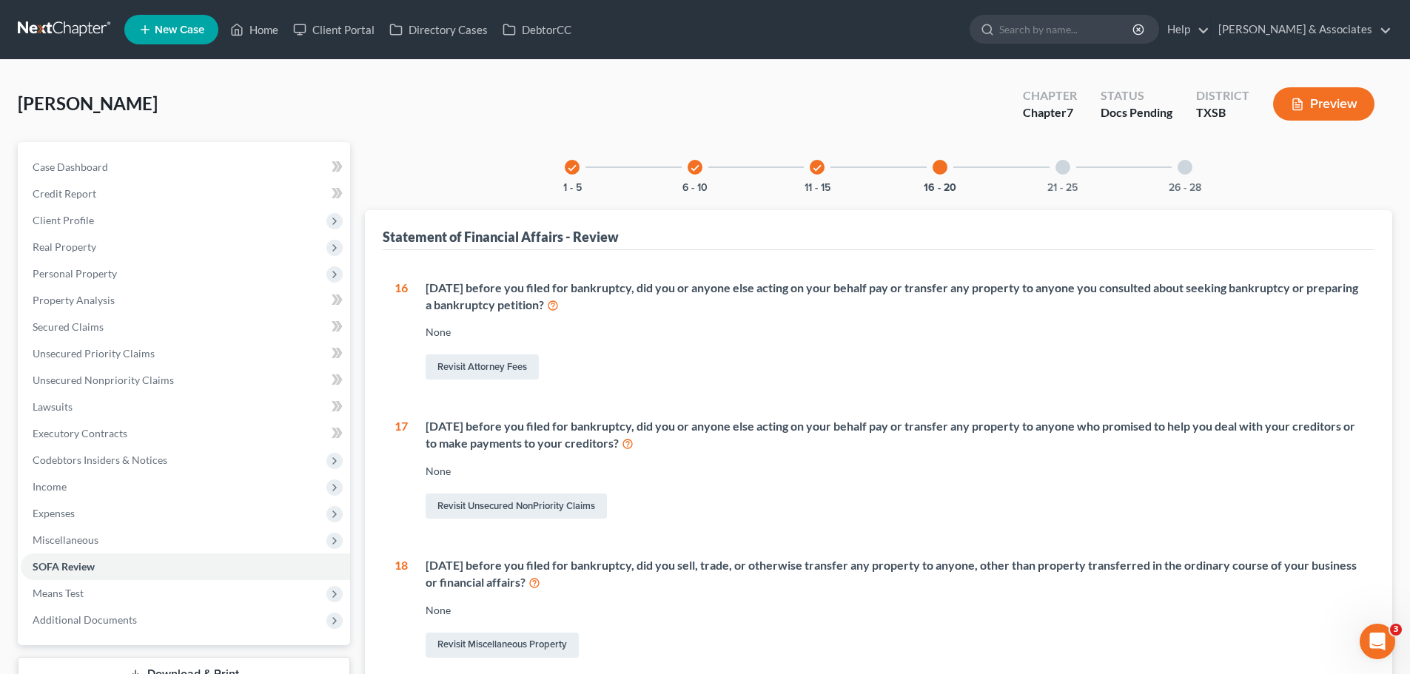
click at [1062, 167] on div at bounding box center [1063, 167] width 15 height 15
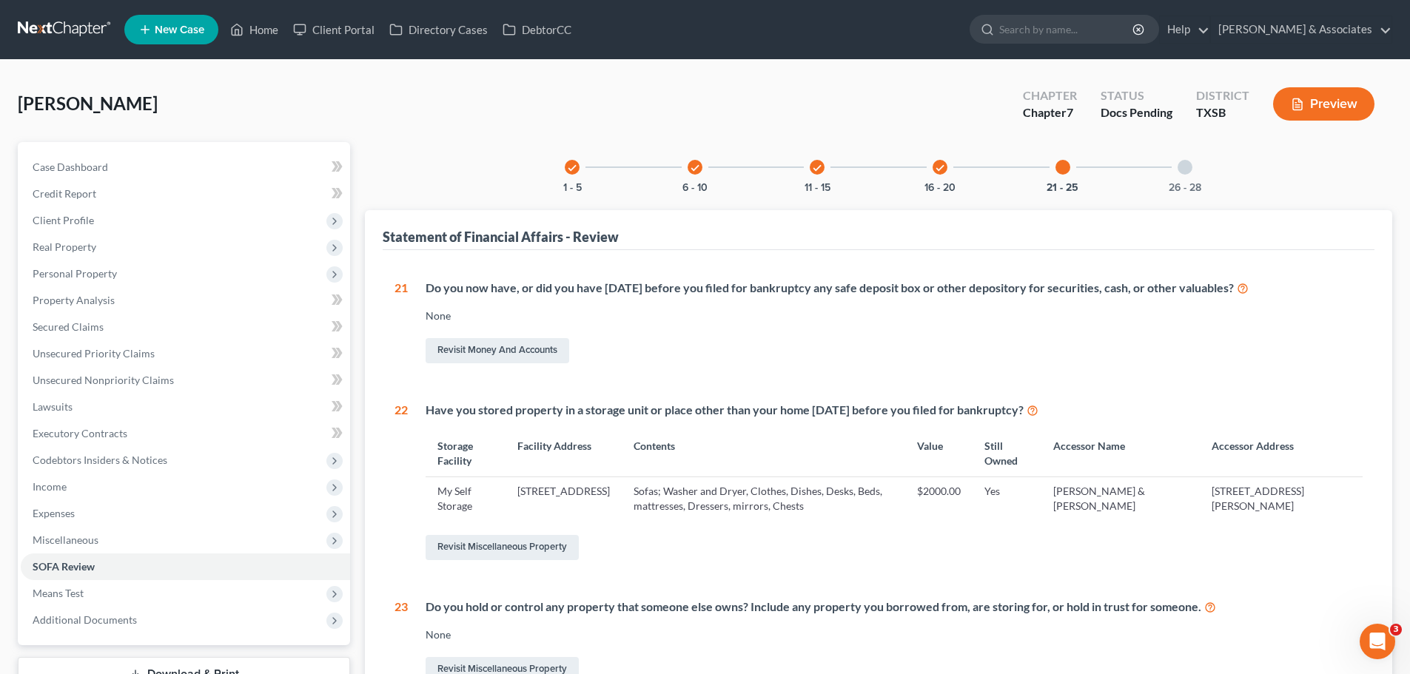
click at [1183, 172] on div at bounding box center [1185, 167] width 15 height 15
